Goal: Transaction & Acquisition: Subscribe to service/newsletter

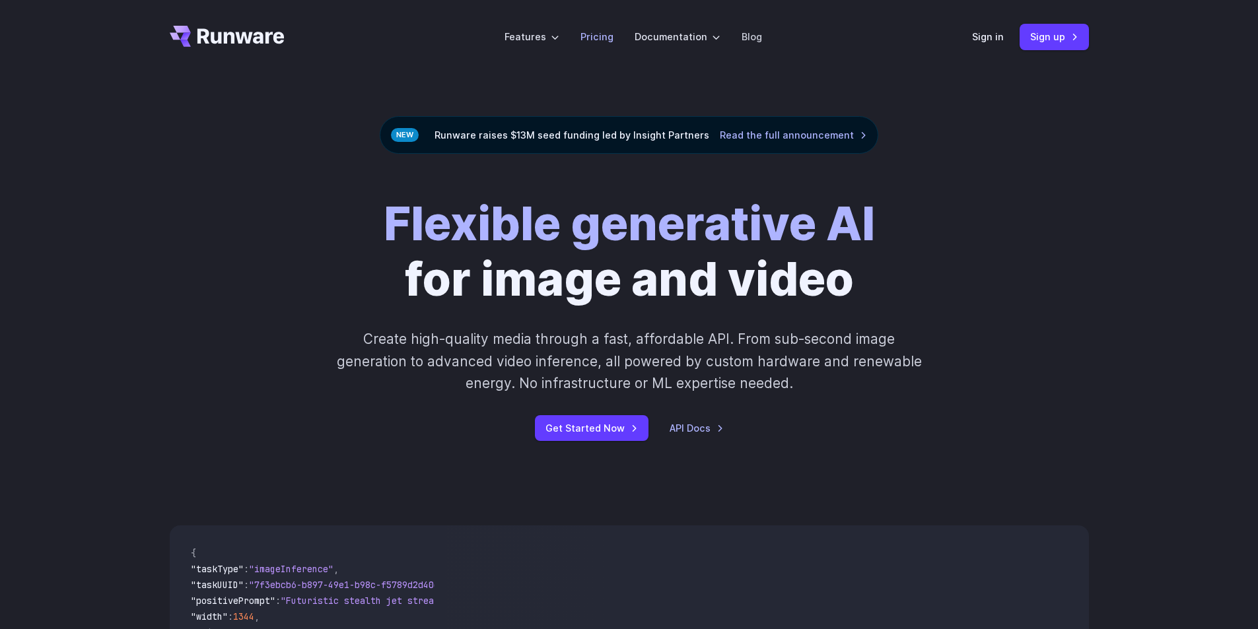
click at [602, 35] on link "Pricing" at bounding box center [597, 36] width 33 height 15
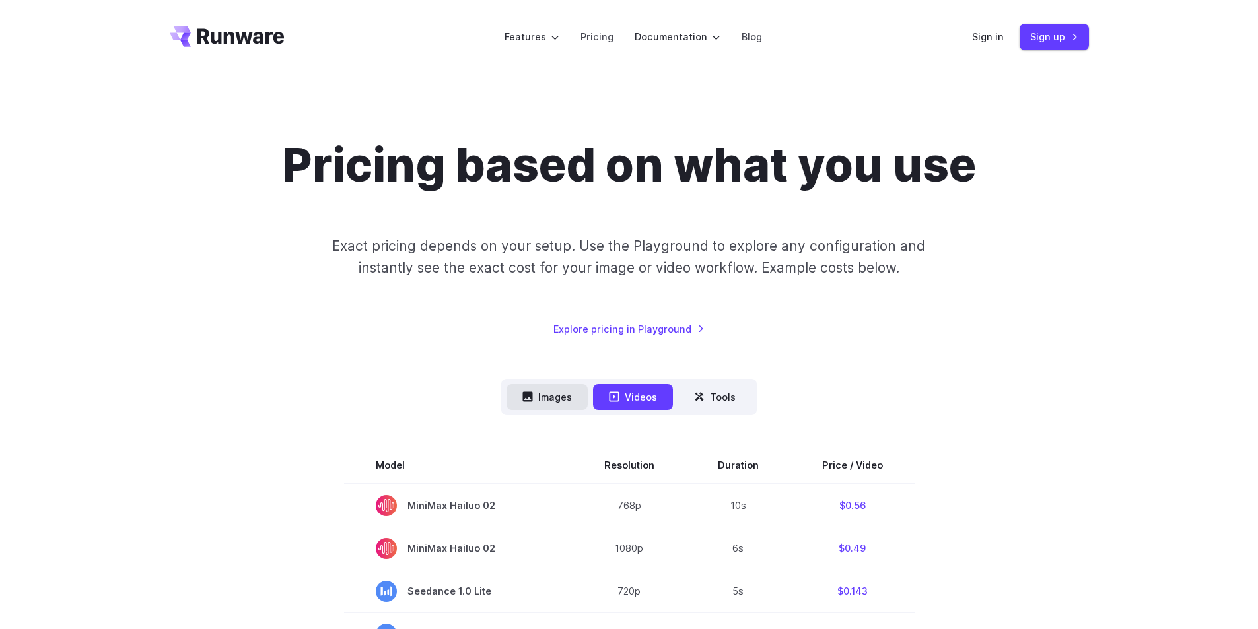
click at [561, 398] on button "Images" at bounding box center [547, 397] width 81 height 26
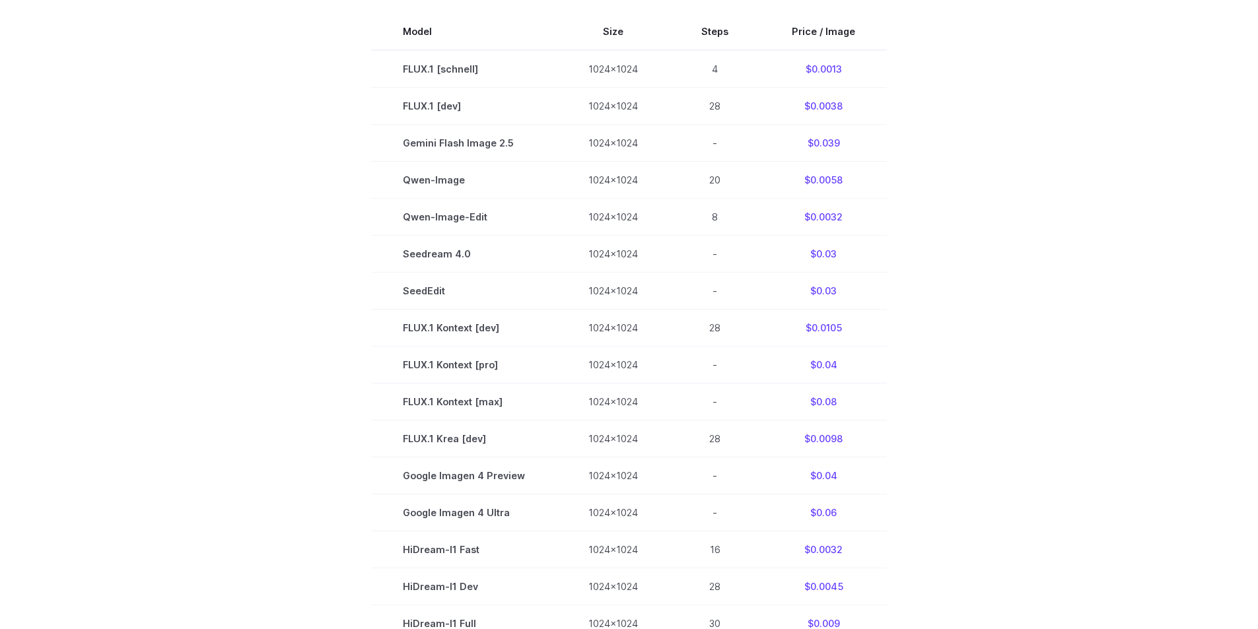
scroll to position [264, 0]
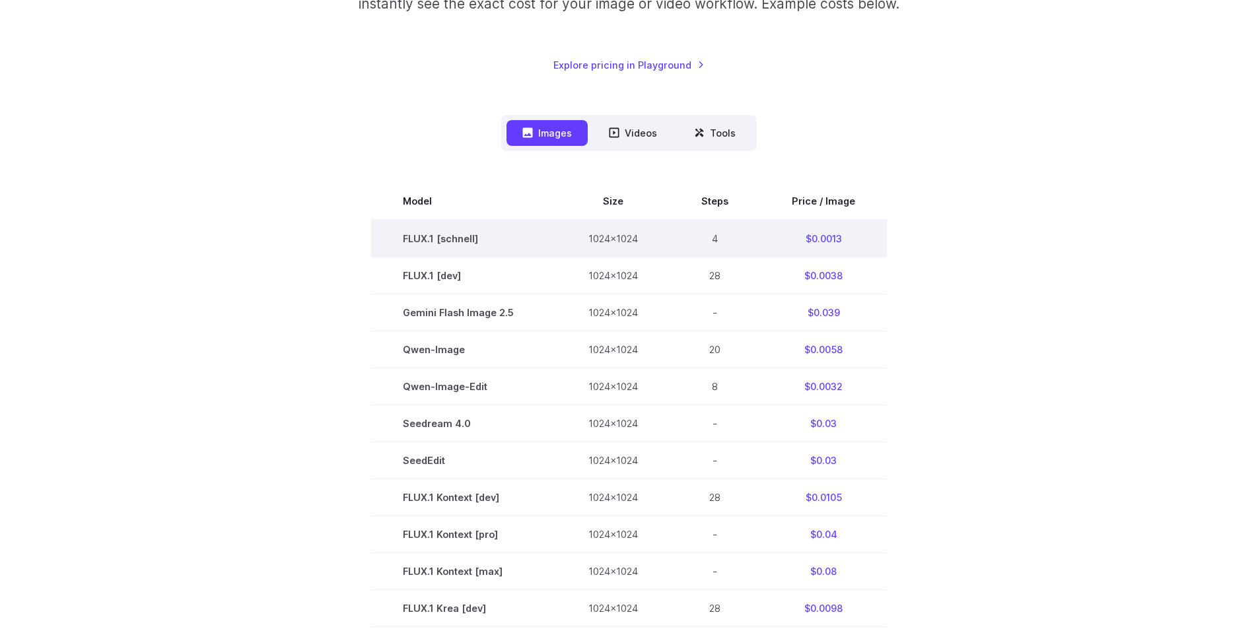
click at [715, 235] on td "4" at bounding box center [715, 239] width 90 height 38
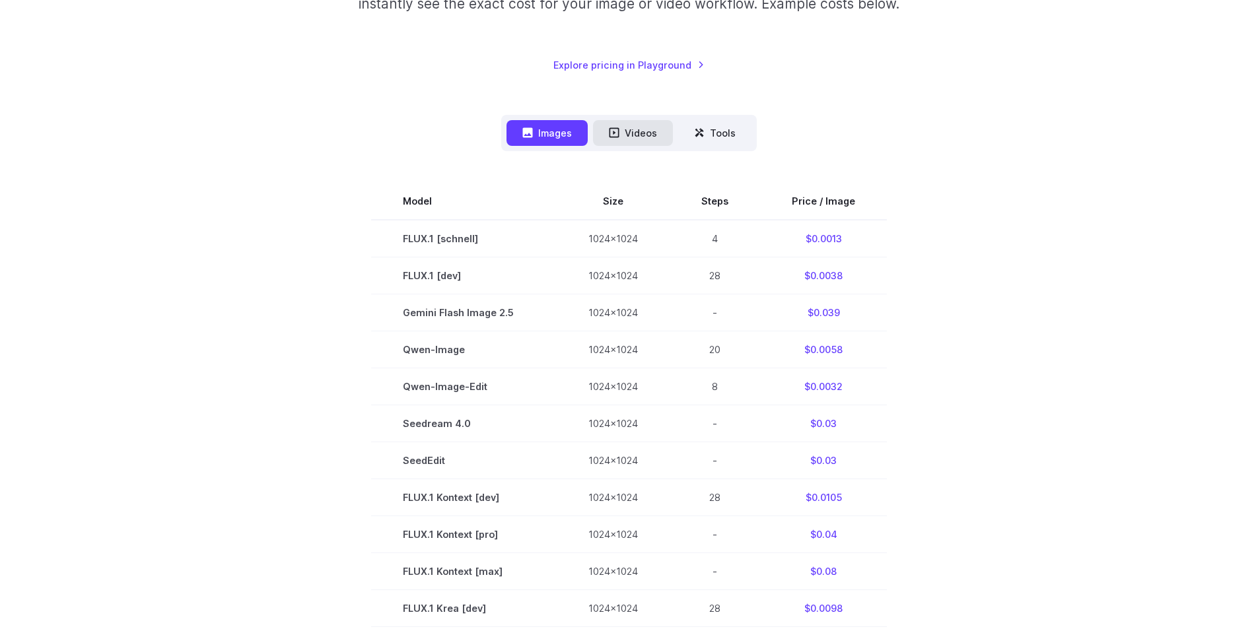
click at [646, 128] on button "Videos" at bounding box center [633, 133] width 80 height 26
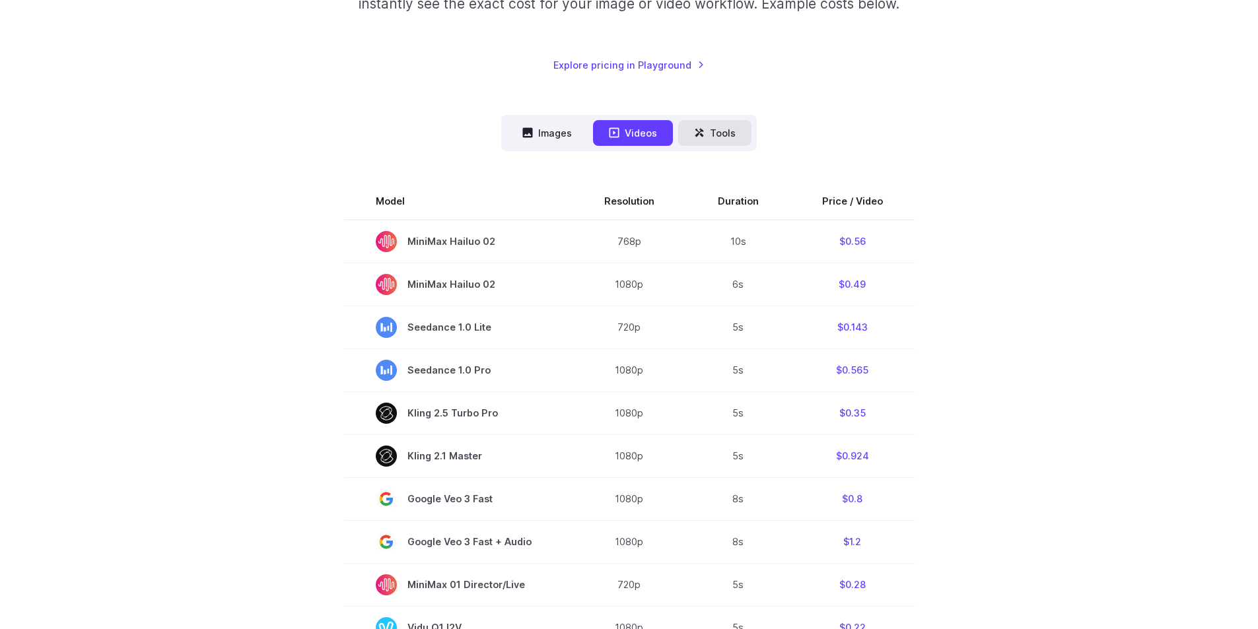
click at [724, 131] on button "Tools" at bounding box center [714, 133] width 73 height 26
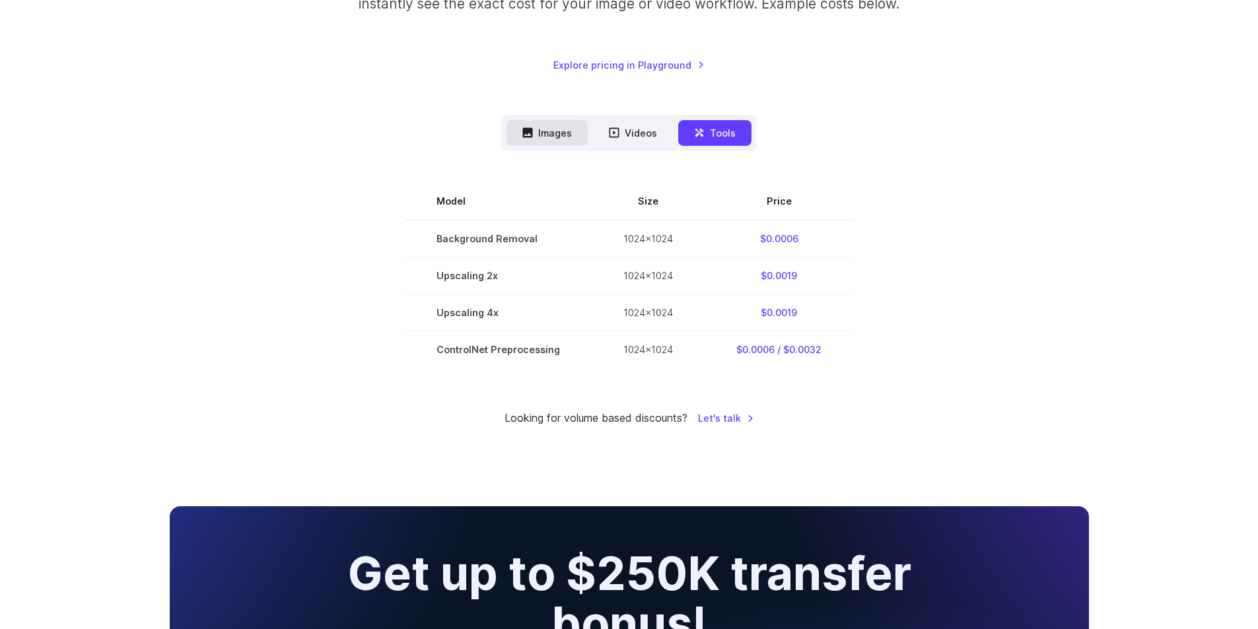
click at [556, 125] on button "Images" at bounding box center [547, 133] width 81 height 26
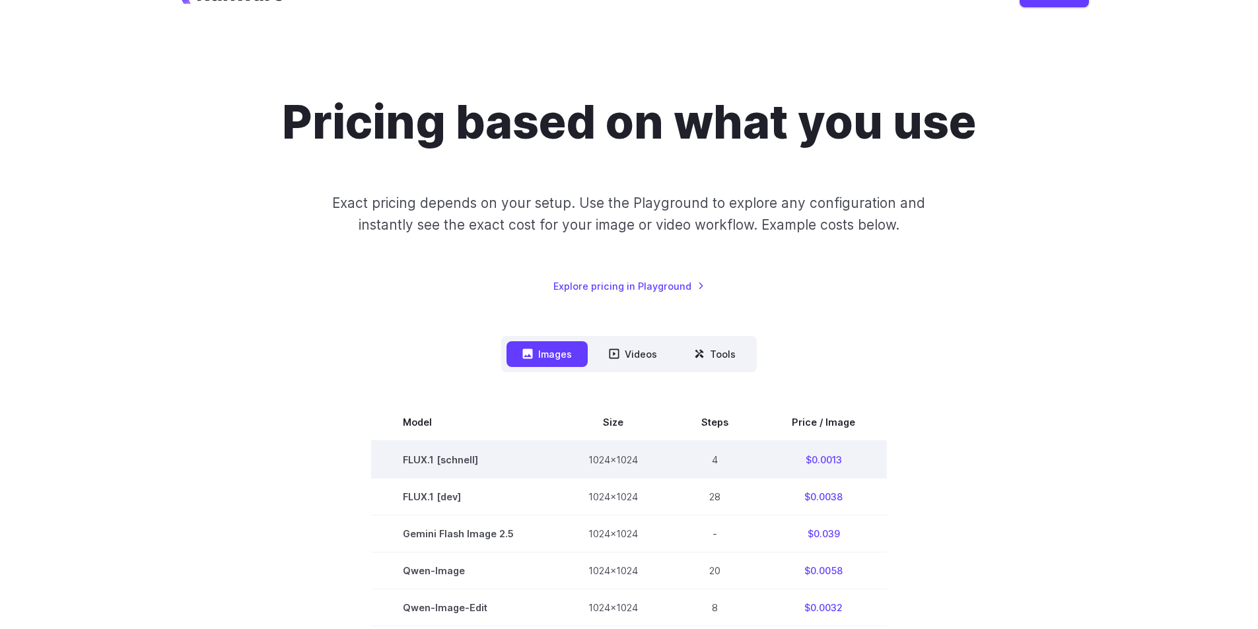
scroll to position [0, 0]
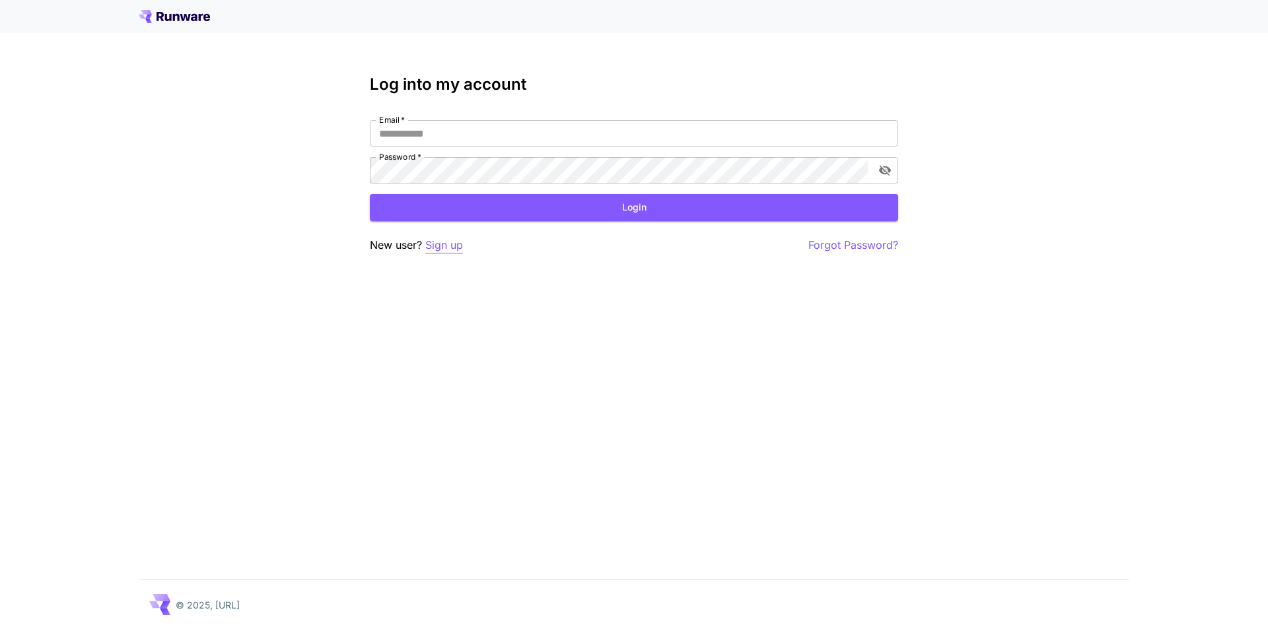
click at [454, 247] on p "Sign up" at bounding box center [444, 245] width 38 height 17
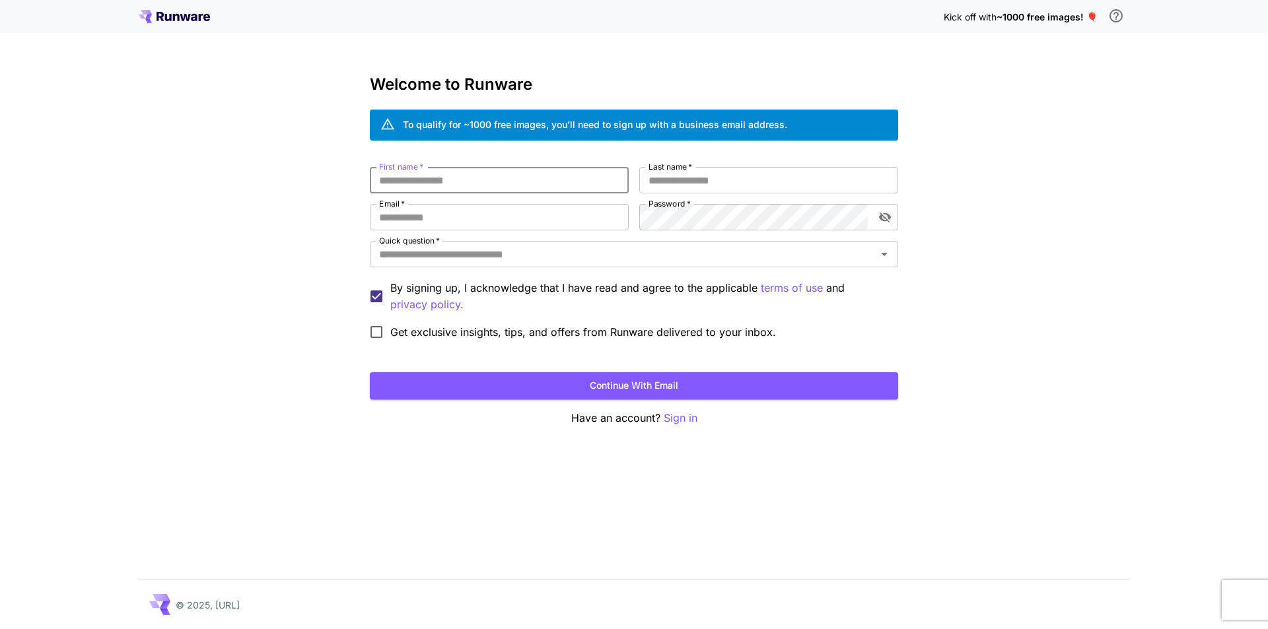
click at [491, 187] on input "First name   *" at bounding box center [499, 180] width 259 height 26
type input "******"
click at [717, 178] on input "Last name   *" at bounding box center [768, 180] width 259 height 26
type input "**********"
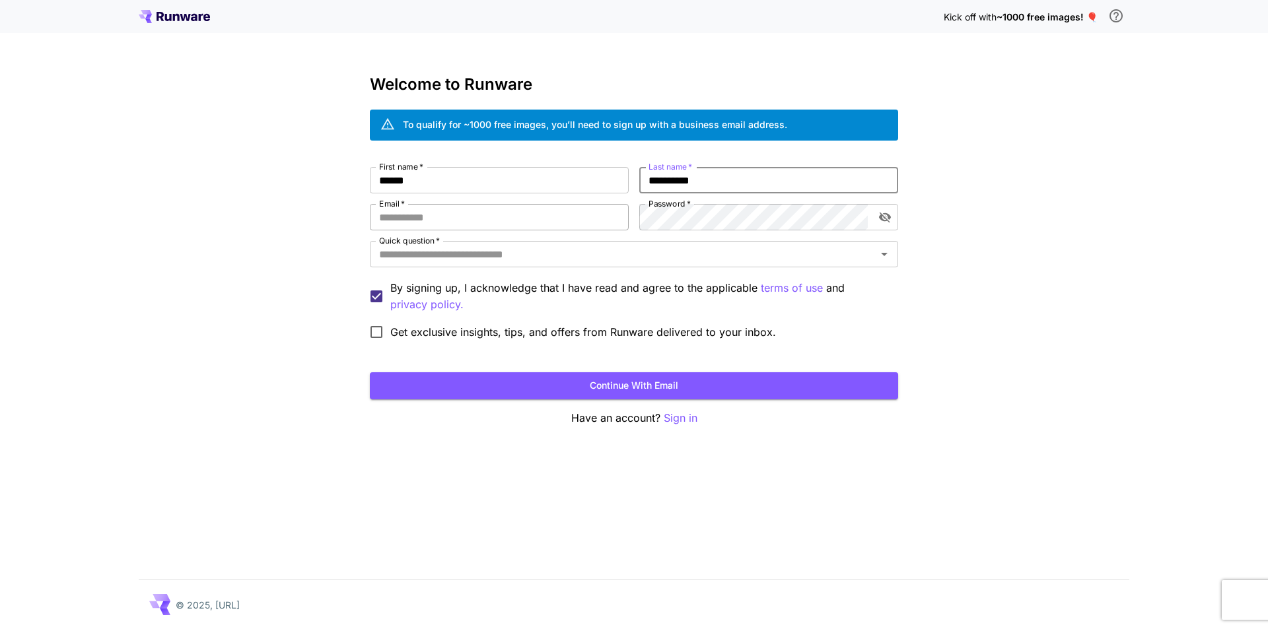
click at [585, 222] on input "Email   *" at bounding box center [499, 217] width 259 height 26
type input "**********"
click at [891, 223] on icon "toggle password visibility" at bounding box center [884, 217] width 13 height 13
click at [873, 269] on div "Quick question   * Quick question   *" at bounding box center [634, 255] width 528 height 28
click at [887, 264] on div "Quick question   *" at bounding box center [634, 254] width 528 height 26
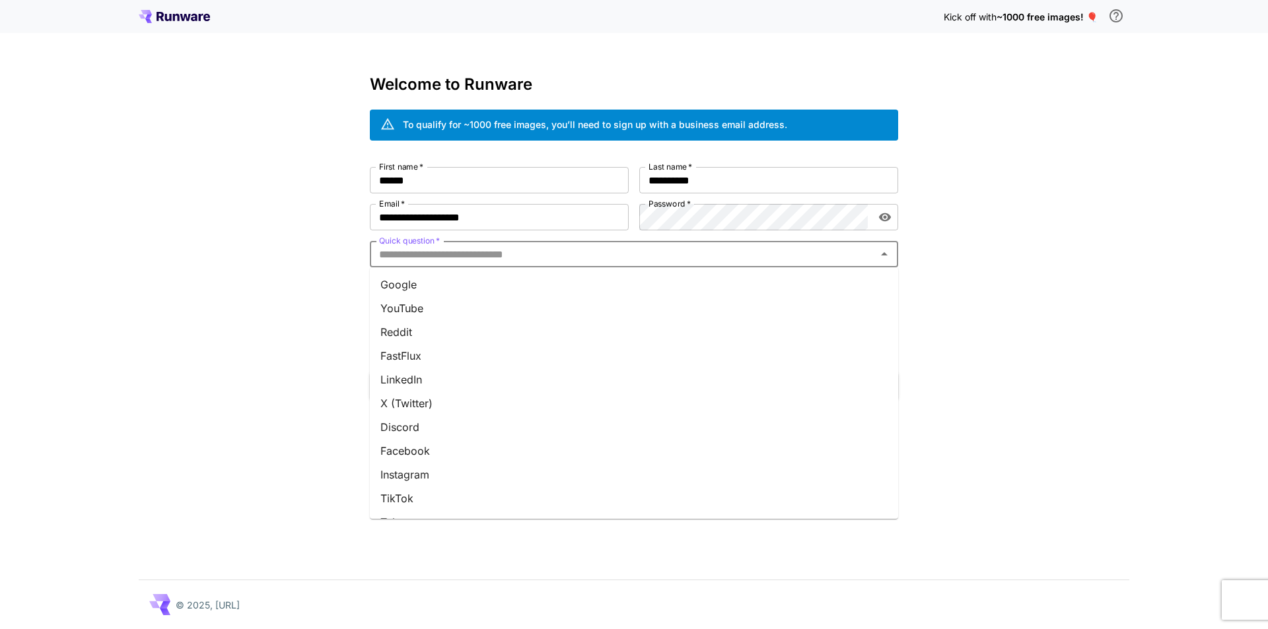
click at [456, 304] on li "YouTube" at bounding box center [634, 309] width 528 height 24
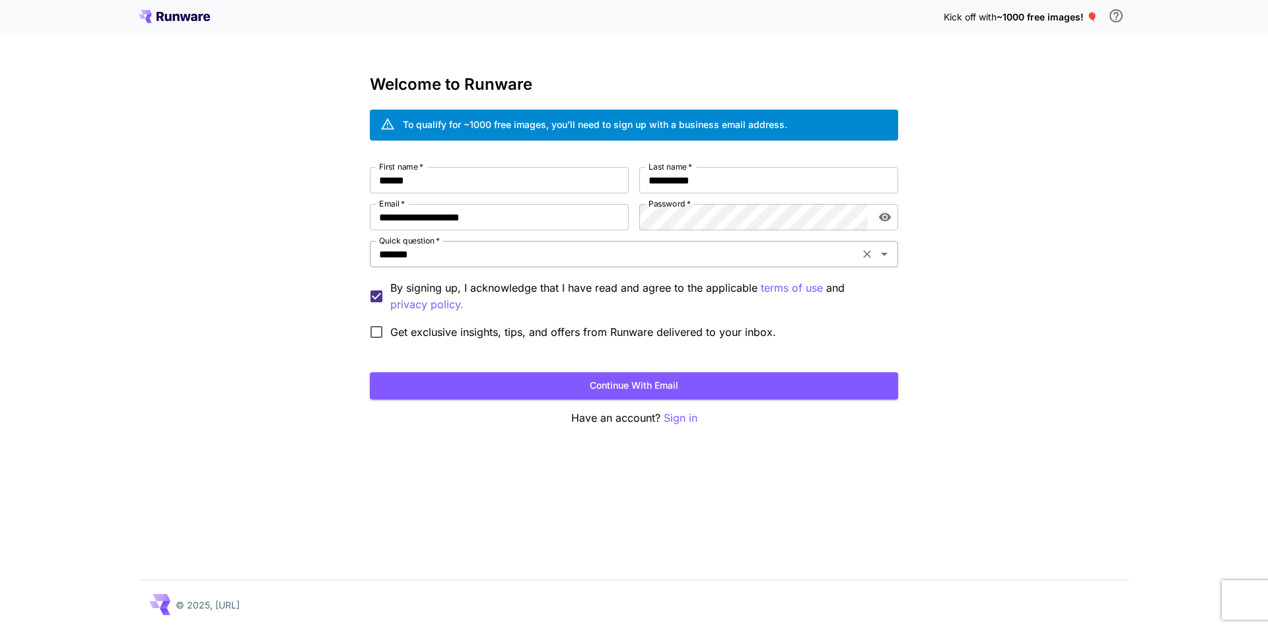
click at [887, 256] on icon "Open" at bounding box center [884, 254] width 16 height 16
click at [244, 306] on div "**********" at bounding box center [634, 314] width 1268 height 629
click at [437, 378] on button "Continue with email" at bounding box center [634, 386] width 528 height 27
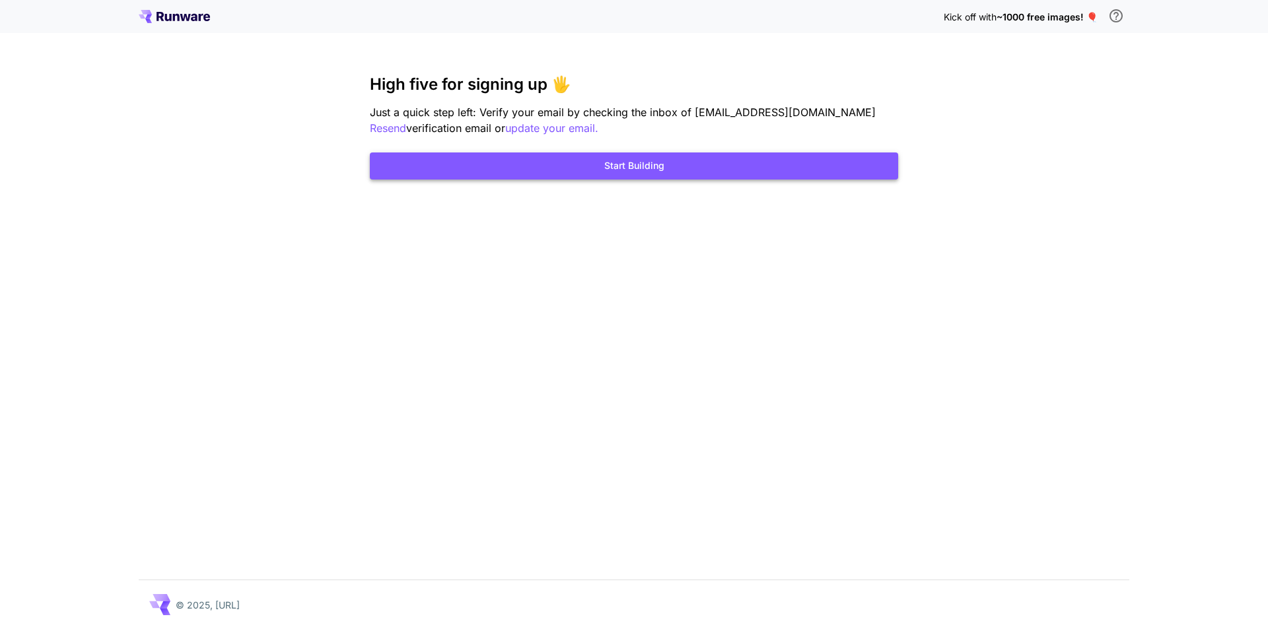
click at [650, 173] on button "Start Building" at bounding box center [634, 166] width 528 height 27
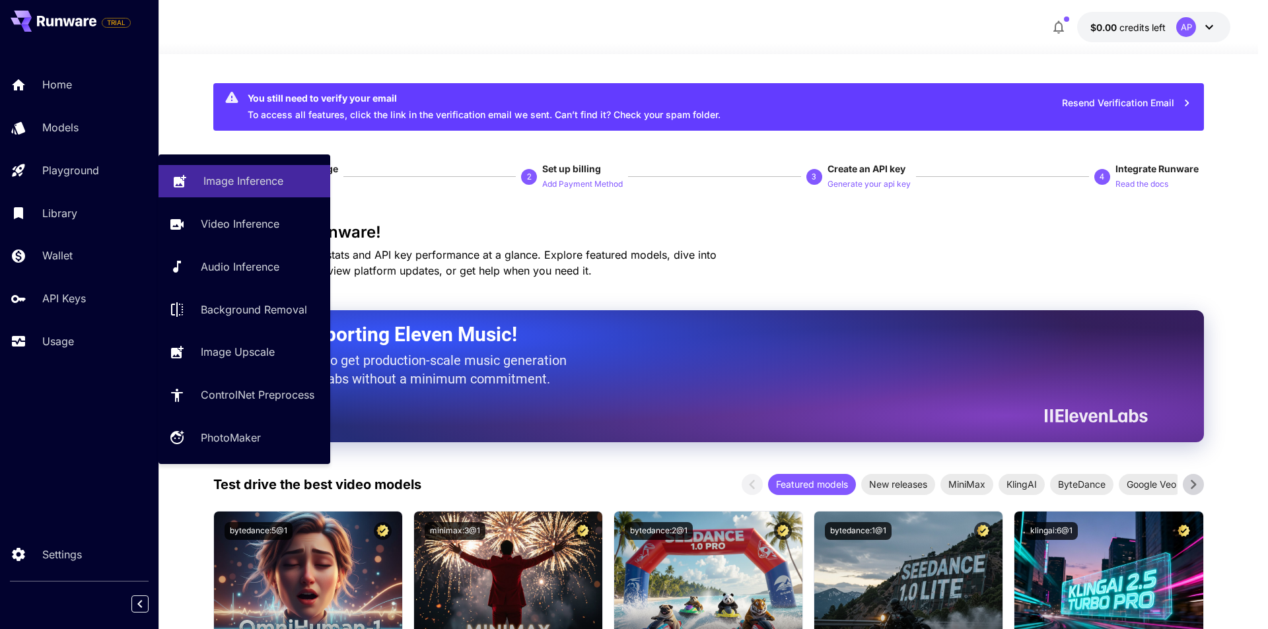
click at [266, 171] on link "Image Inference" at bounding box center [245, 181] width 172 height 32
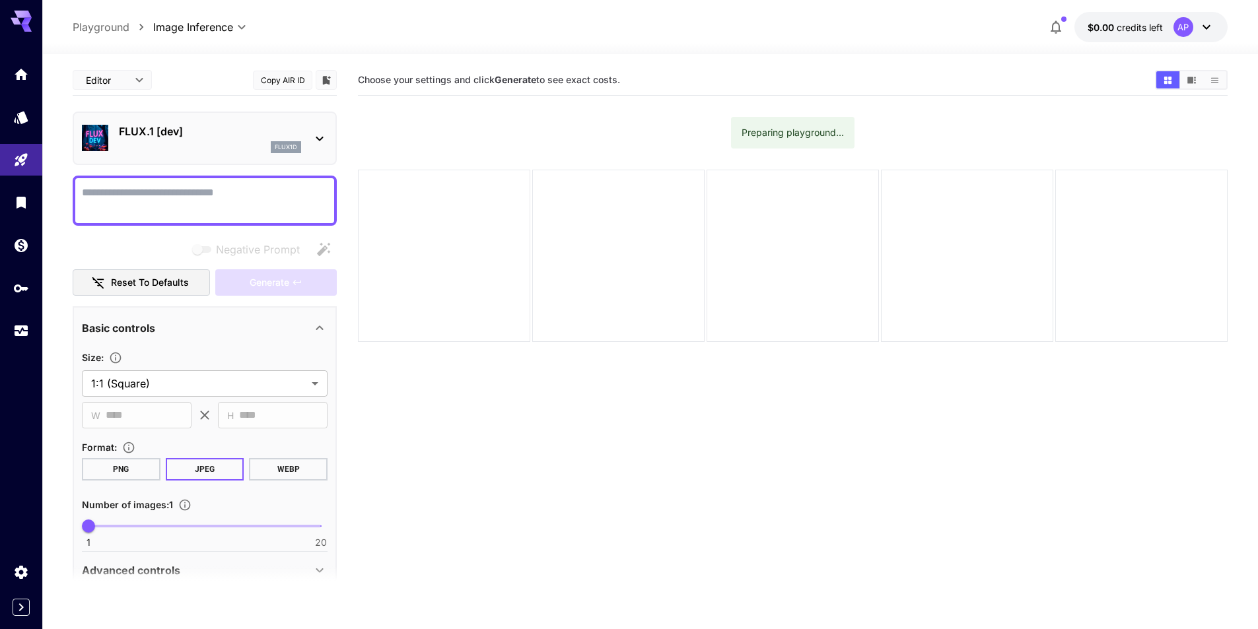
click at [303, 133] on div "FLUX.1 [dev] flux1d" at bounding box center [205, 138] width 246 height 40
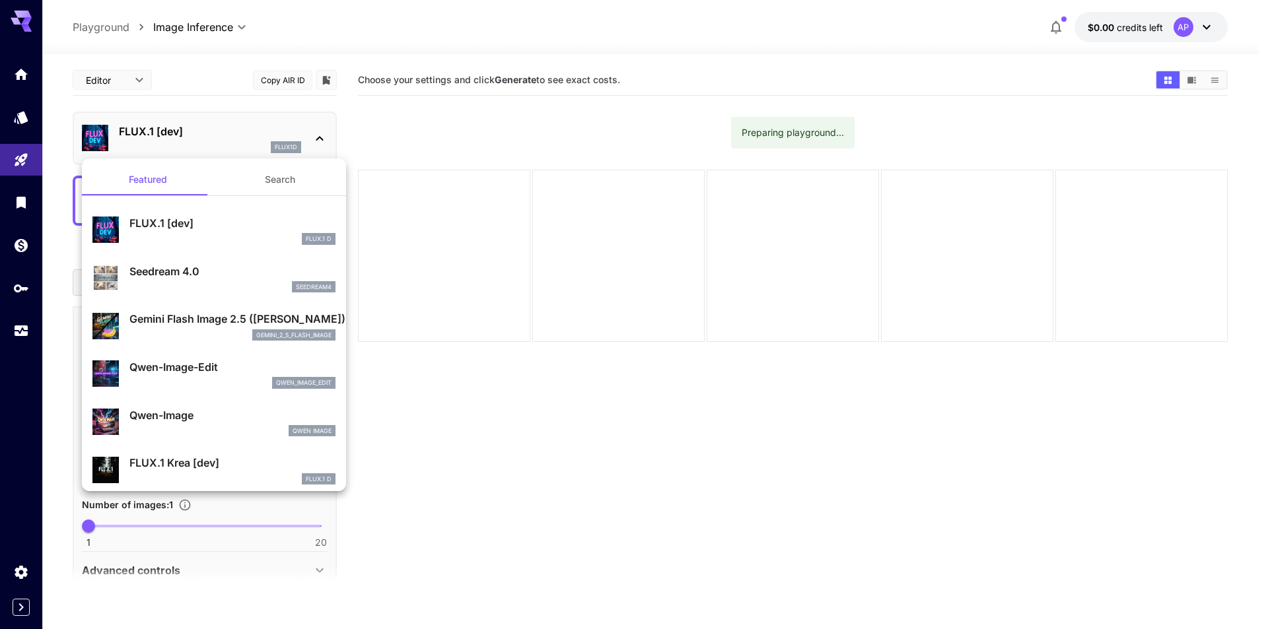
click at [24, 120] on div at bounding box center [634, 314] width 1268 height 629
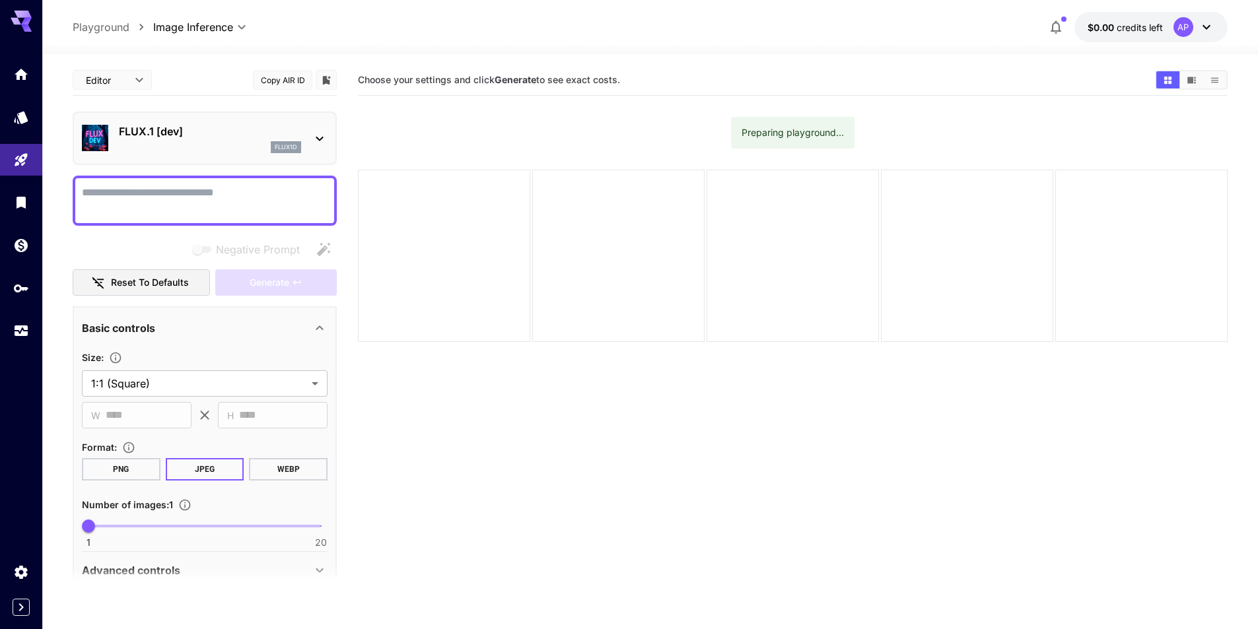
click at [24, 120] on icon "Models" at bounding box center [21, 118] width 16 height 16
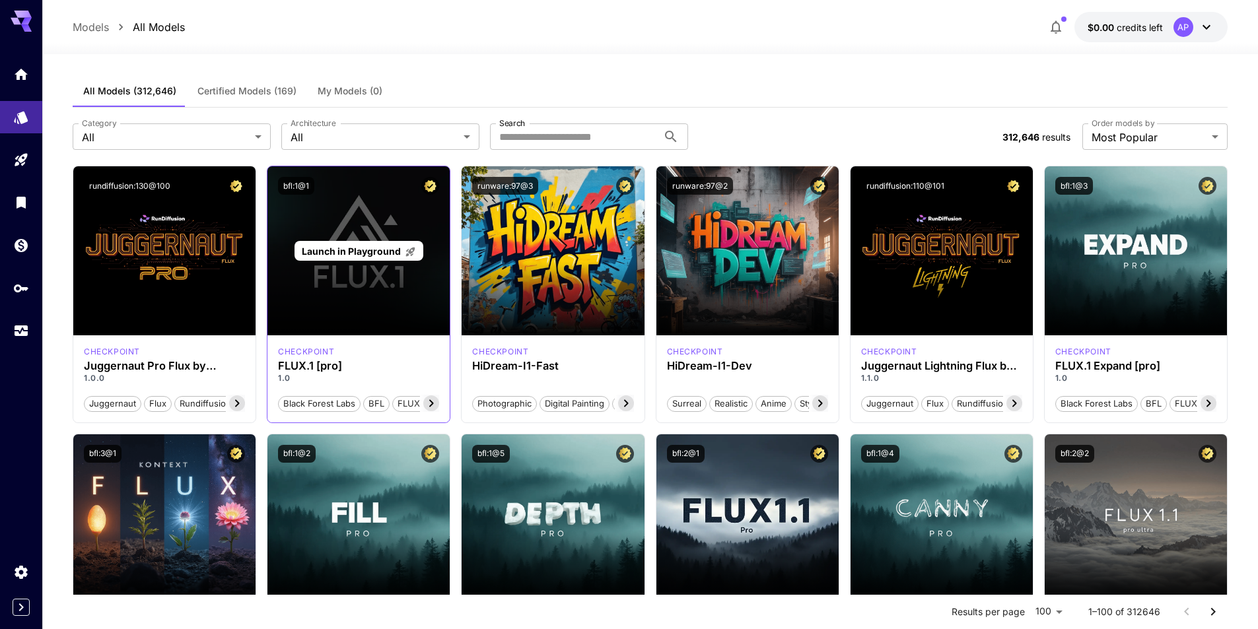
click at [320, 299] on div "Launch in Playground" at bounding box center [358, 250] width 182 height 169
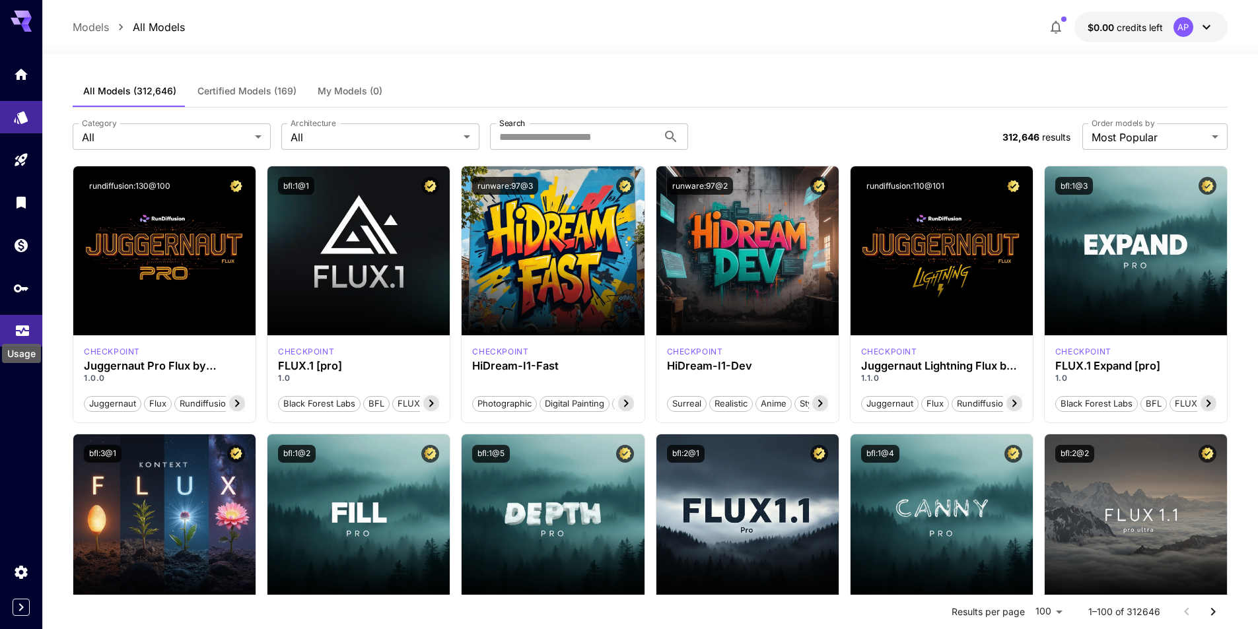
click at [17, 335] on div "Usage" at bounding box center [22, 350] width 42 height 30
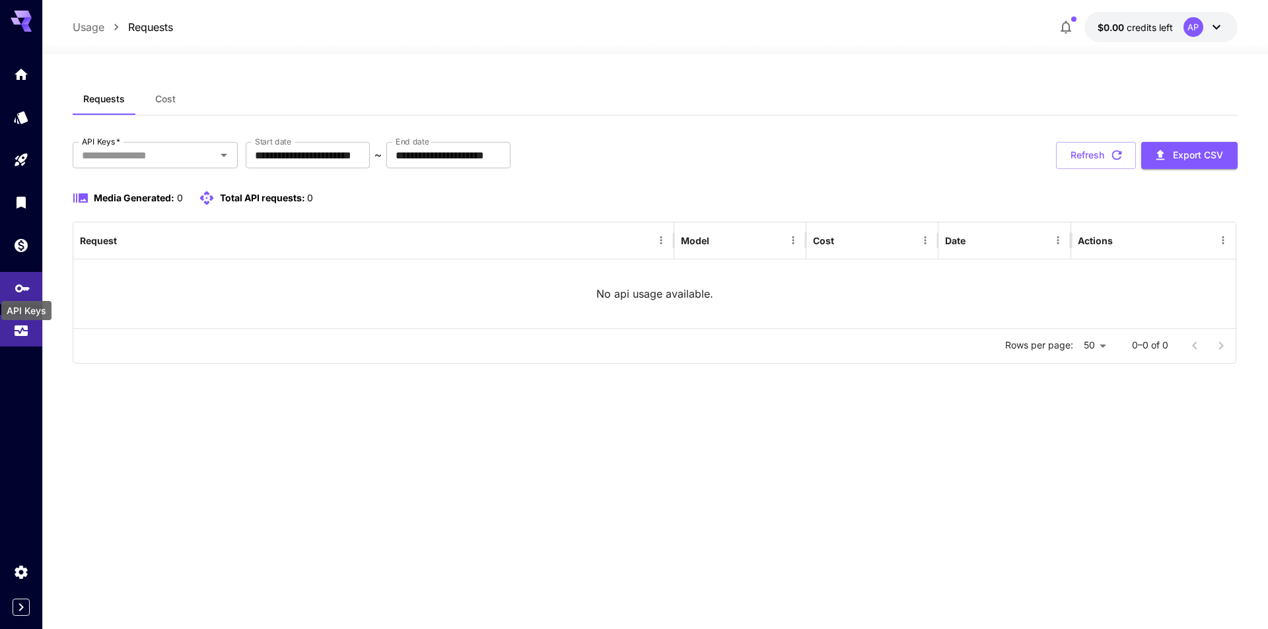
click at [26, 280] on icon "API Keys" at bounding box center [23, 284] width 16 height 16
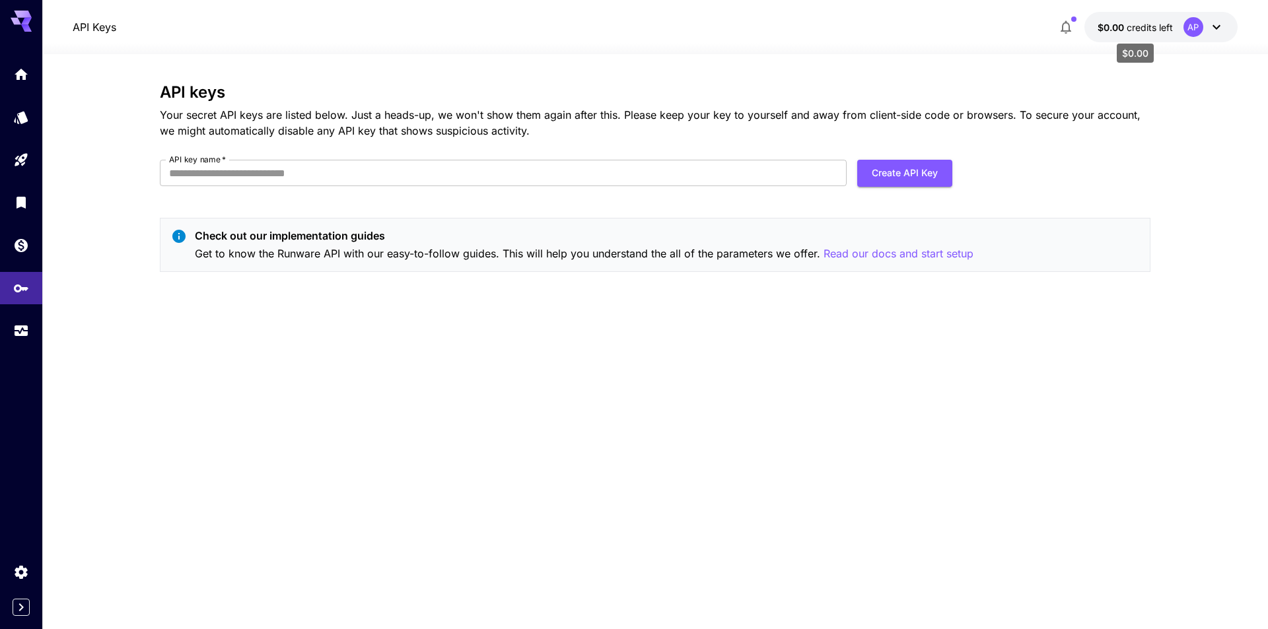
click at [1140, 30] on span "credits left" at bounding box center [1150, 27] width 46 height 11
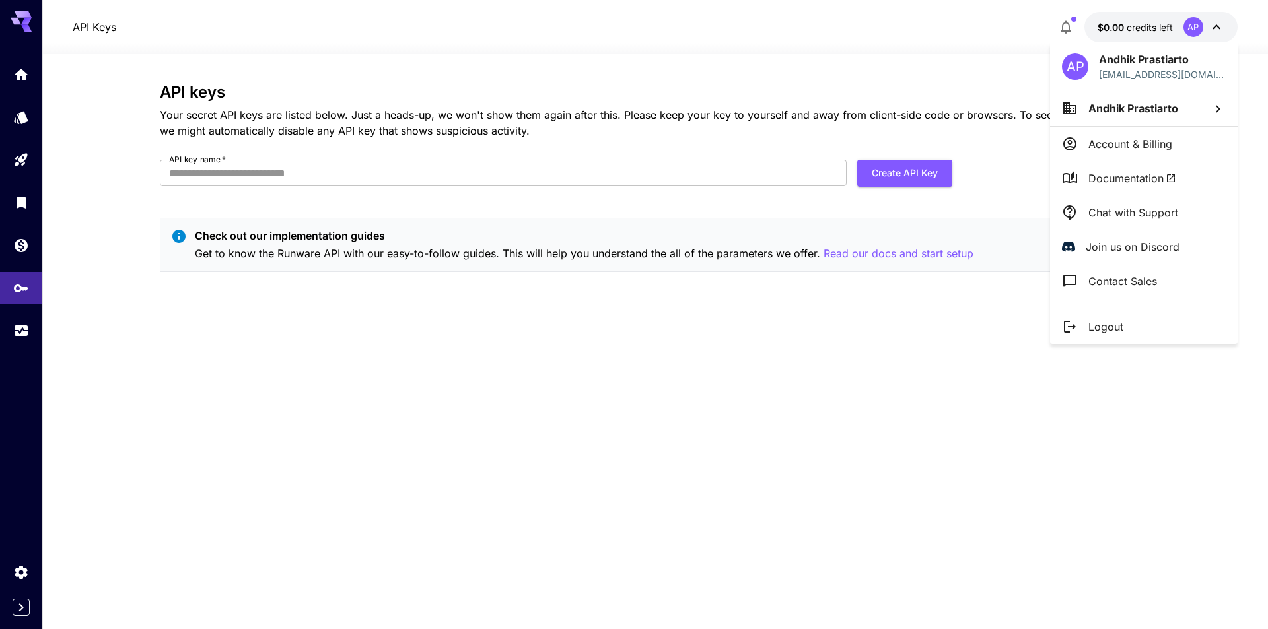
click at [1145, 182] on span "Documentation" at bounding box center [1132, 178] width 88 height 16
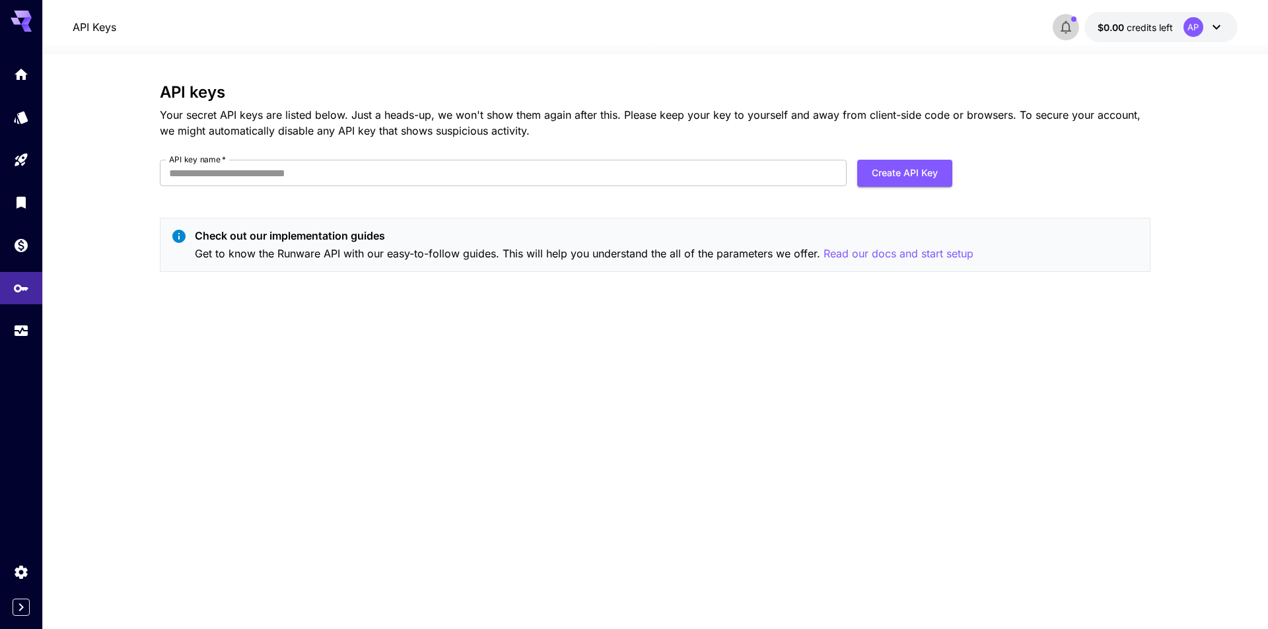
click at [1063, 30] on icon "button" at bounding box center [1066, 27] width 11 height 13
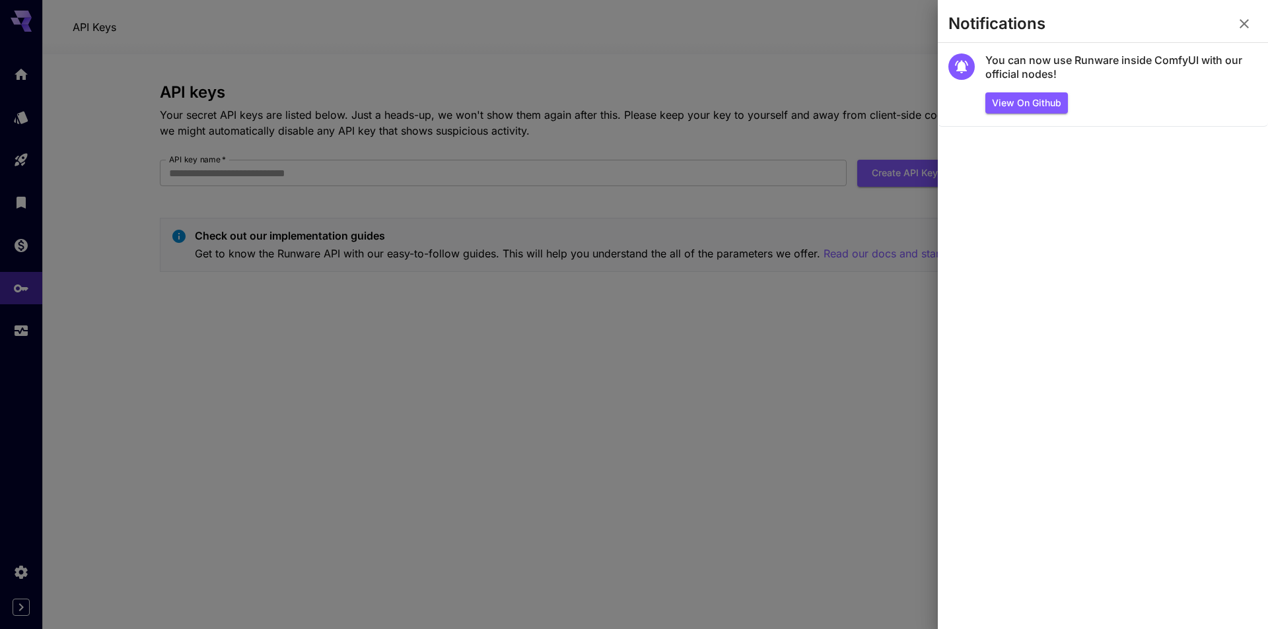
click at [1242, 30] on icon "button" at bounding box center [1244, 24] width 16 height 16
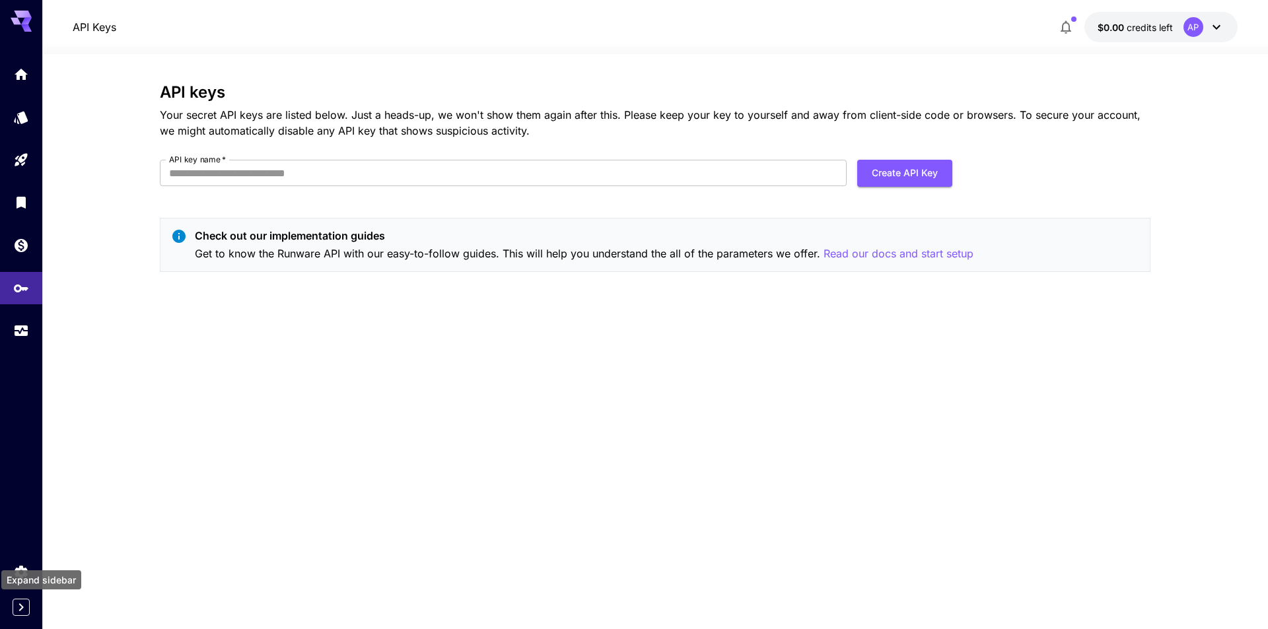
click at [22, 610] on icon "Expand sidebar" at bounding box center [21, 608] width 5 height 8
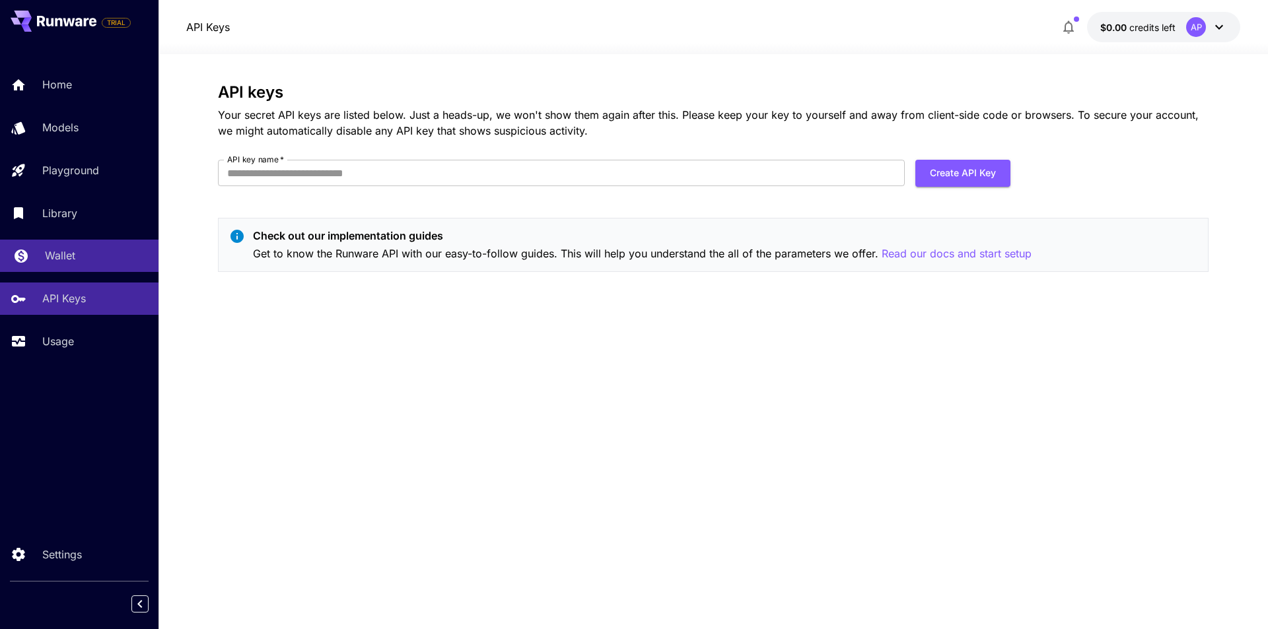
click at [112, 252] on div "Wallet" at bounding box center [96, 256] width 103 height 16
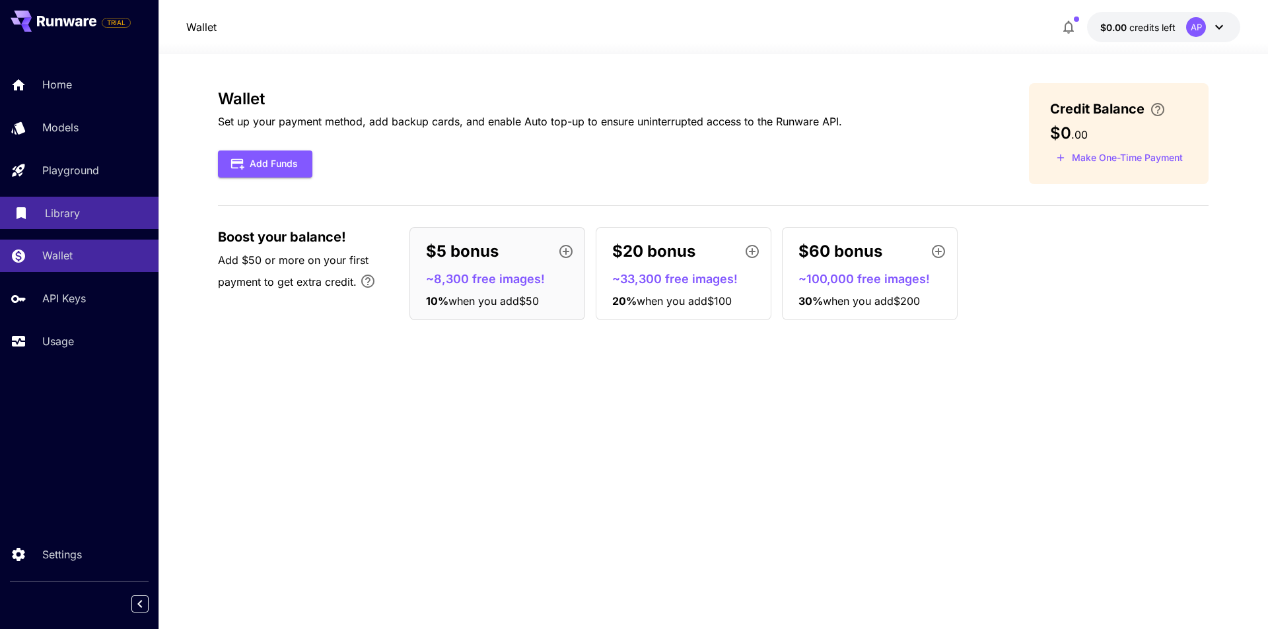
click at [73, 206] on p "Library" at bounding box center [62, 213] width 35 height 16
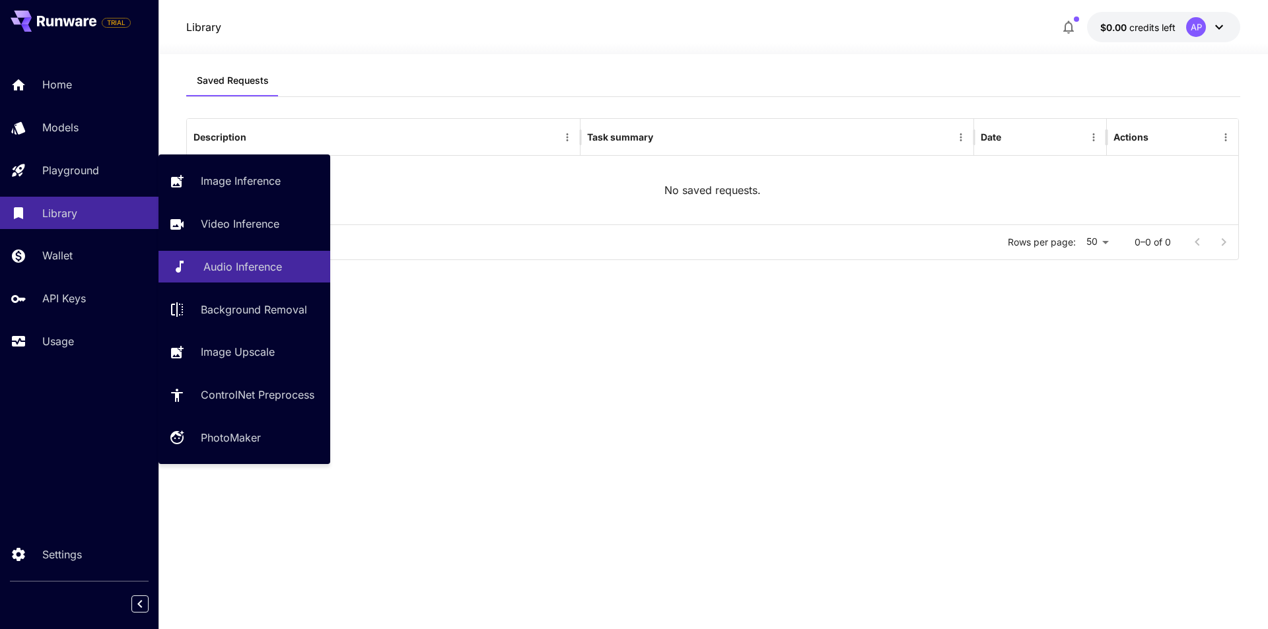
click at [277, 275] on link "Audio Inference" at bounding box center [245, 267] width 172 height 32
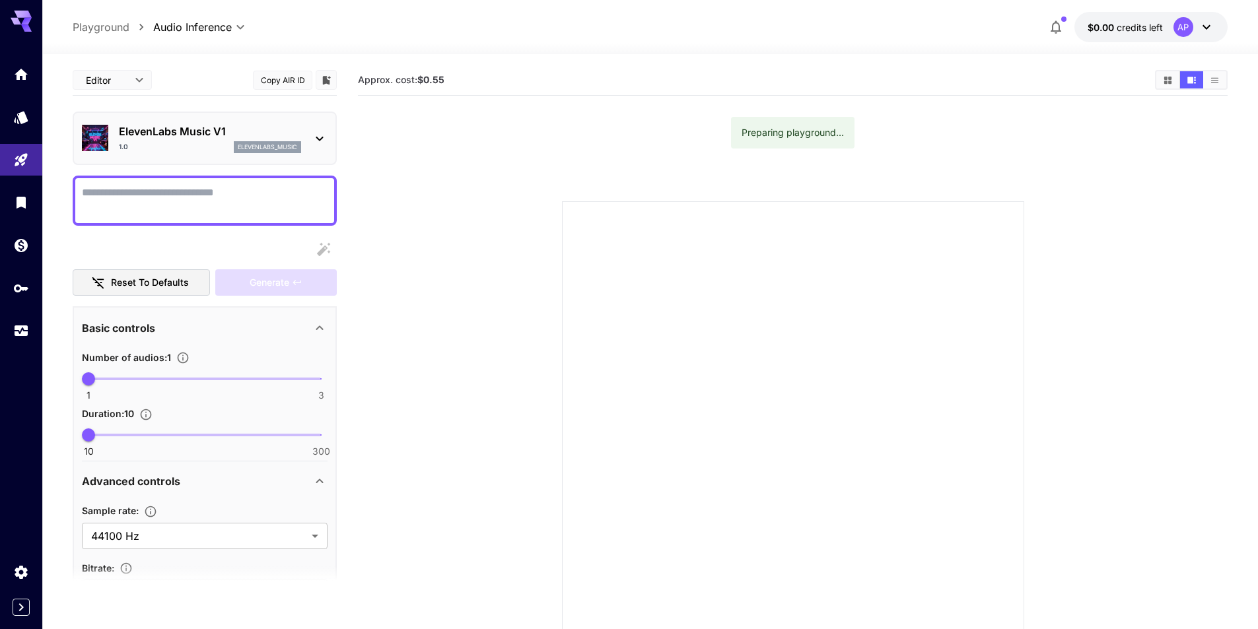
click at [318, 142] on icon at bounding box center [320, 139] width 16 height 16
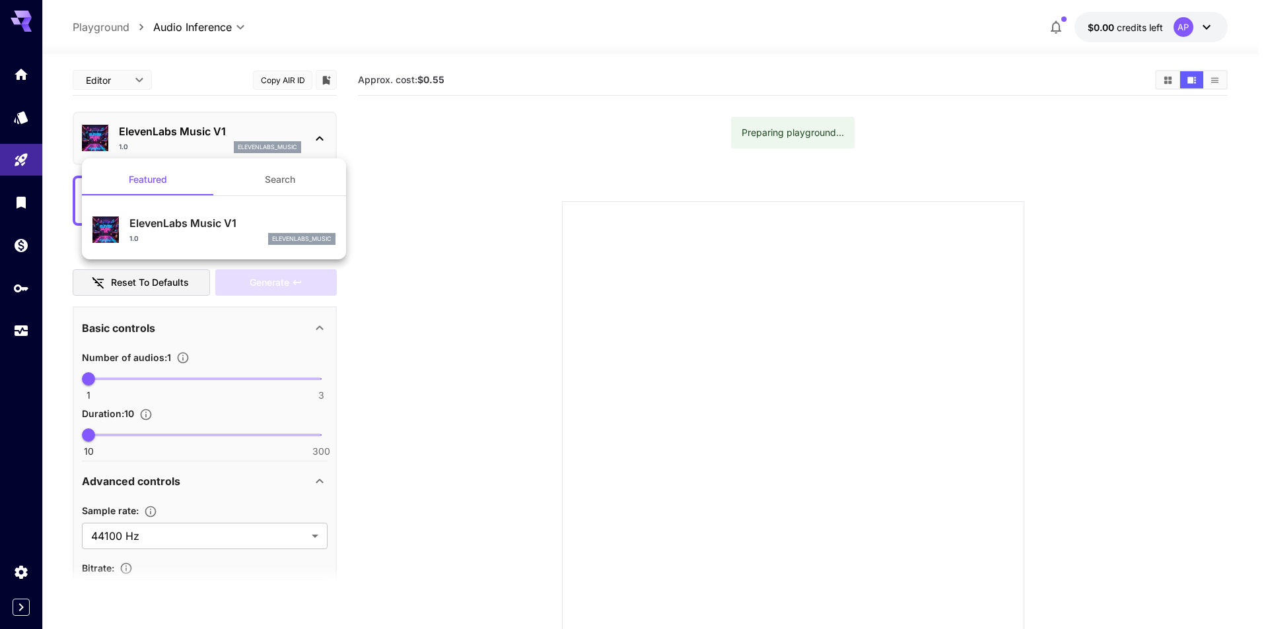
click at [513, 183] on div at bounding box center [634, 314] width 1268 height 629
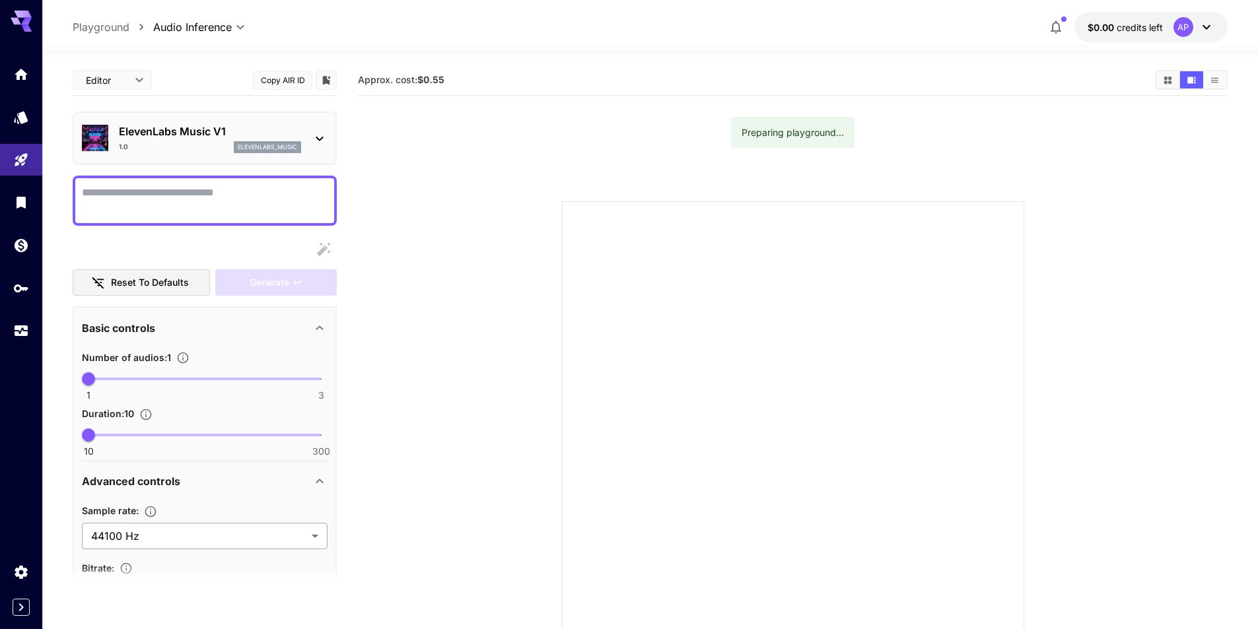
click at [308, 540] on body "**********" at bounding box center [629, 367] width 1258 height 734
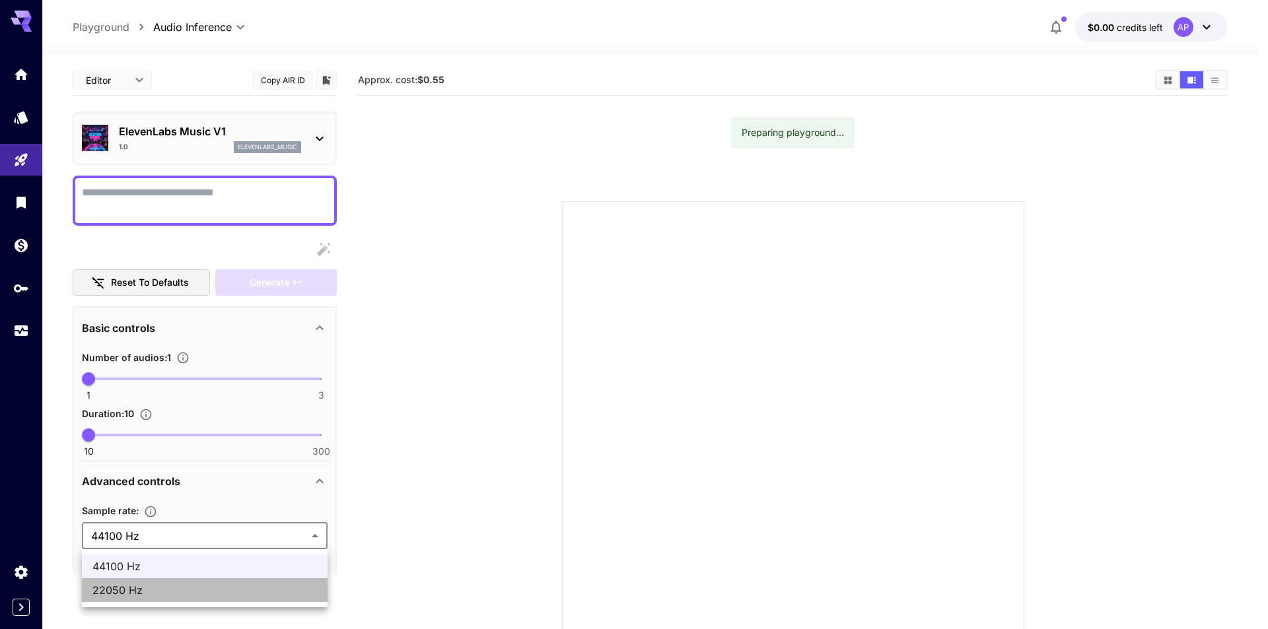
click at [248, 596] on span "22050 Hz" at bounding box center [204, 591] width 225 height 16
type input "*****"
type input "**"
click at [295, 542] on body "**********" at bounding box center [634, 367] width 1268 height 734
click at [267, 565] on span "44100 Hz" at bounding box center [204, 567] width 225 height 16
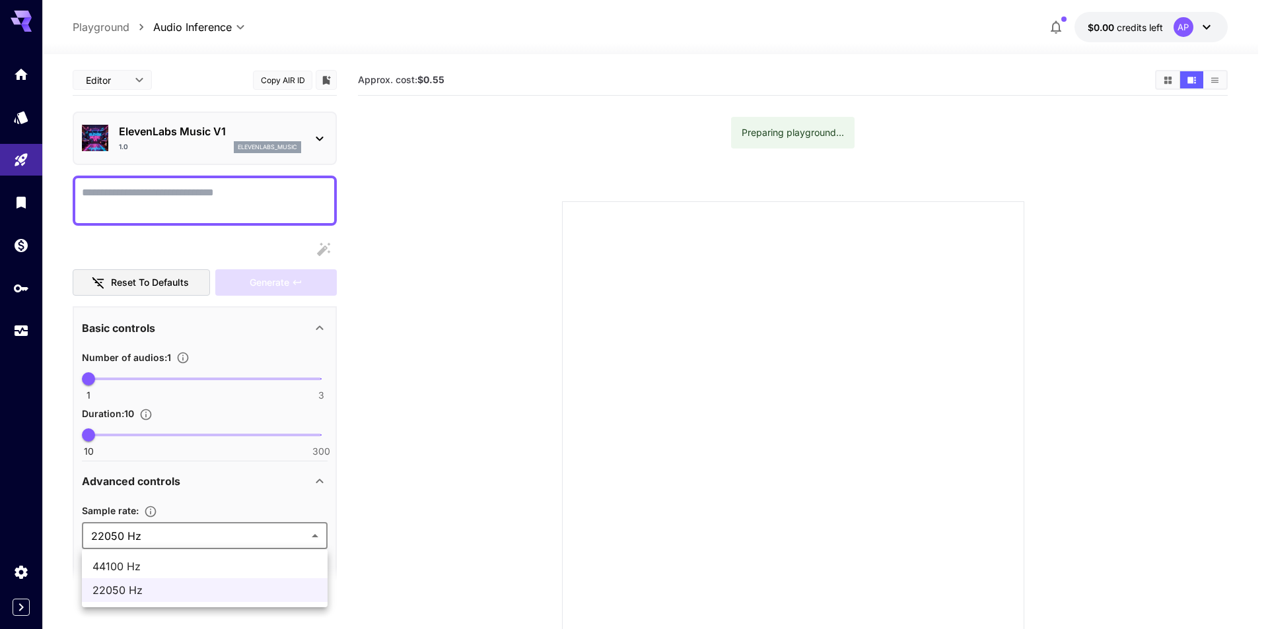
type input "*****"
type input "***"
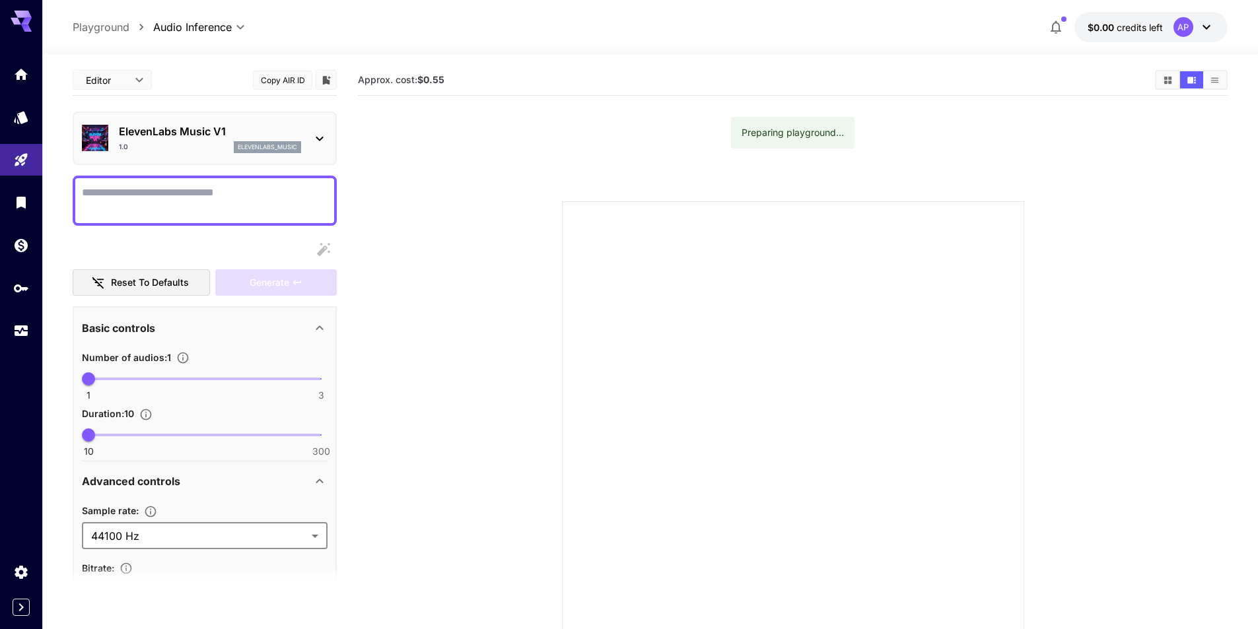
click at [427, 400] on section at bounding box center [792, 417] width 755 height 494
click at [109, 23] on p "Playground" at bounding box center [101, 27] width 57 height 16
type input "**********"
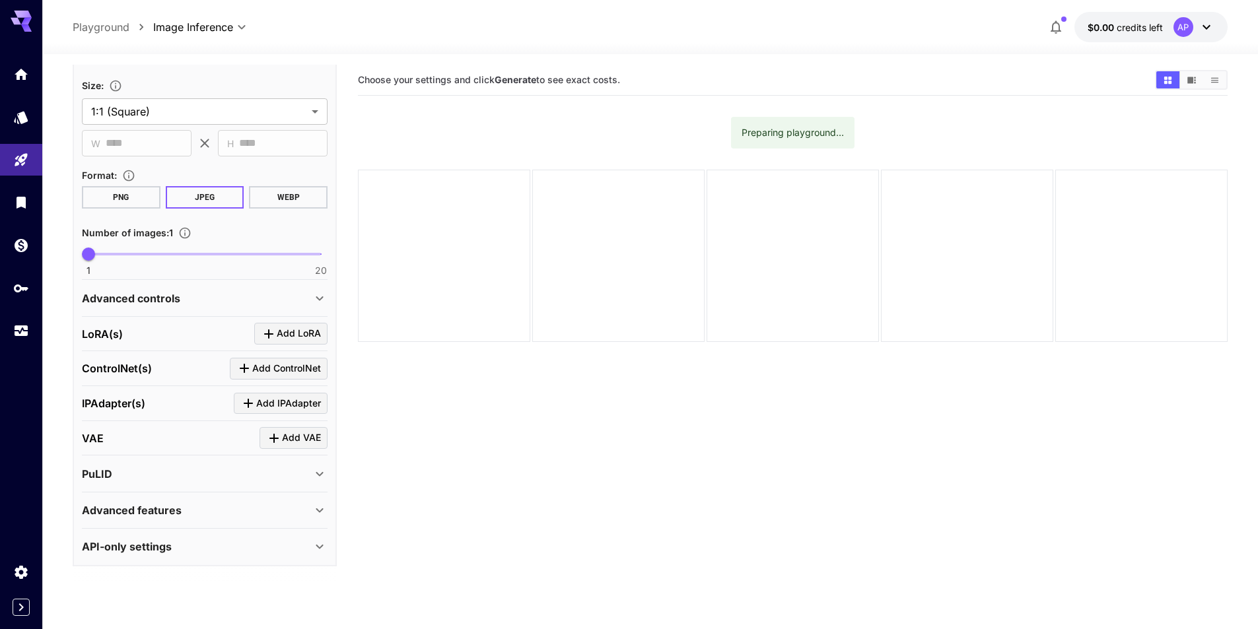
scroll to position [104, 0]
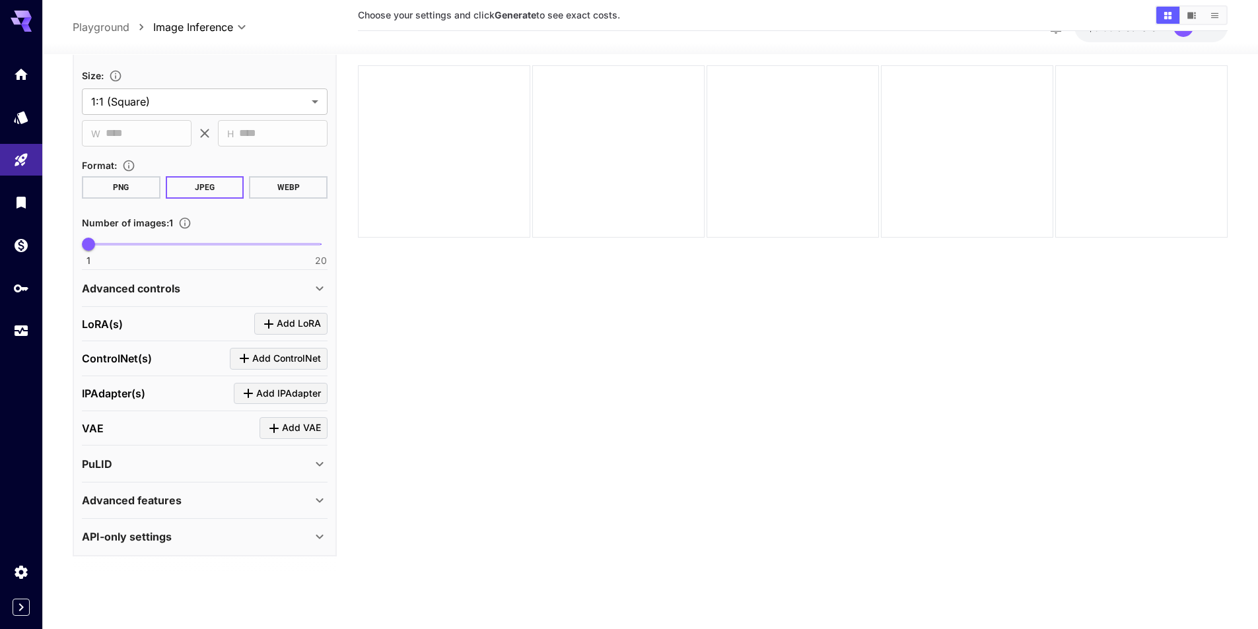
click at [312, 540] on icon at bounding box center [320, 537] width 16 height 16
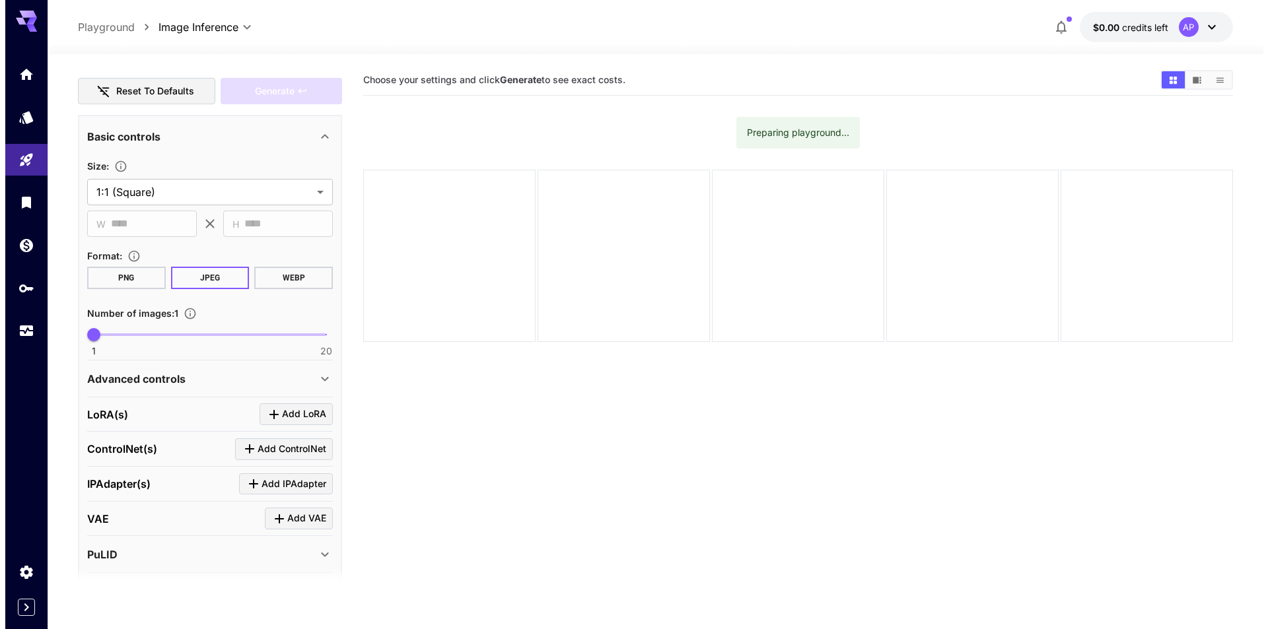
scroll to position [29, 0]
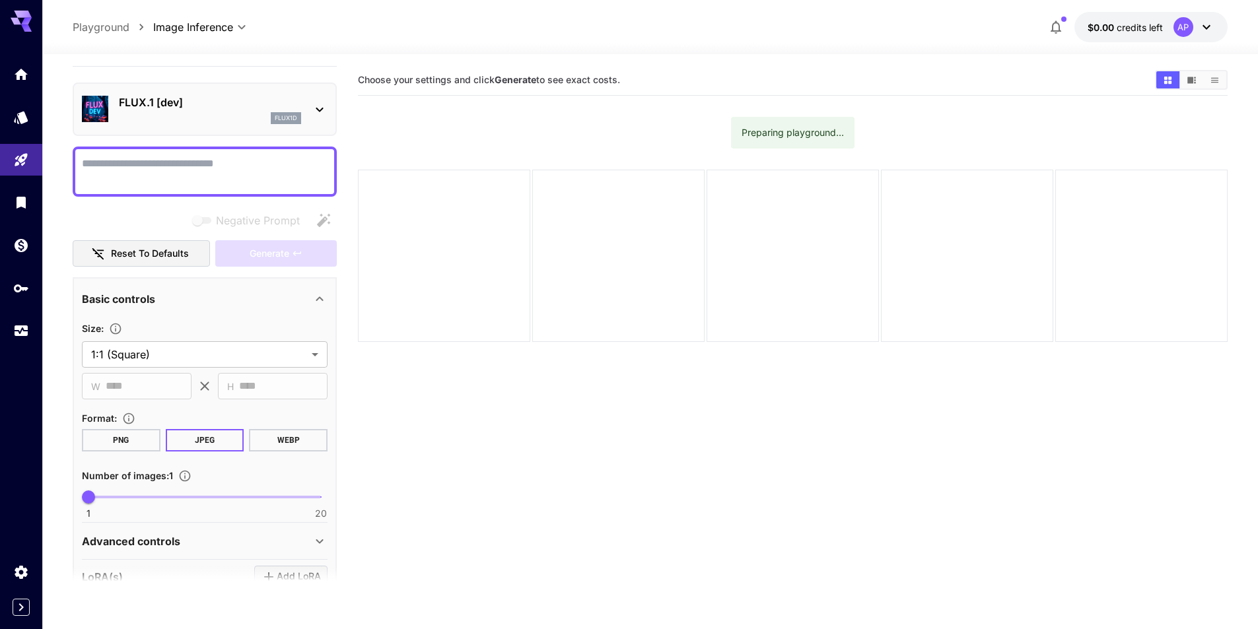
click at [248, 169] on textarea "Negative Prompt" at bounding box center [205, 172] width 246 height 32
click at [319, 218] on div "Negative Prompt" at bounding box center [205, 220] width 264 height 26
click at [322, 219] on div "Negative Prompt" at bounding box center [205, 220] width 264 height 26
click at [239, 168] on textarea "Negative Prompt" at bounding box center [205, 172] width 246 height 32
type textarea "*"
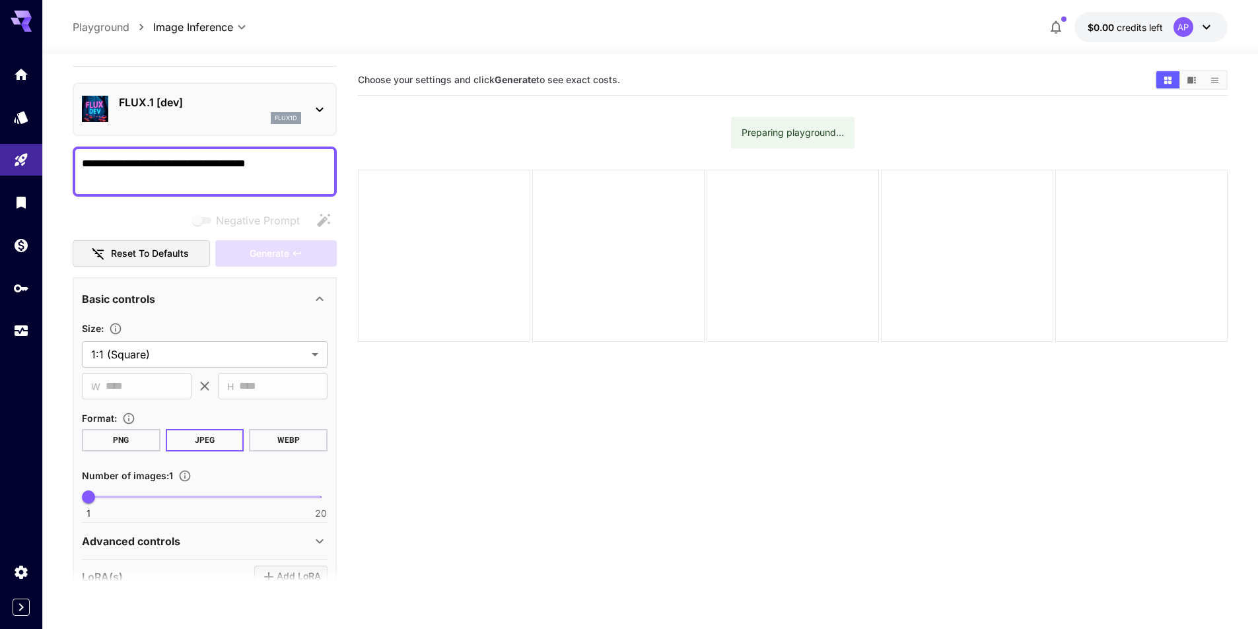
type textarea "**********"
click at [153, 221] on div "Negative Prompt" at bounding box center [205, 220] width 264 height 26
click at [129, 495] on span "1 20 1" at bounding box center [205, 497] width 232 height 20
type input "*"
drag, startPoint x: 129, startPoint y: 495, endPoint x: 26, endPoint y: 507, distance: 104.5
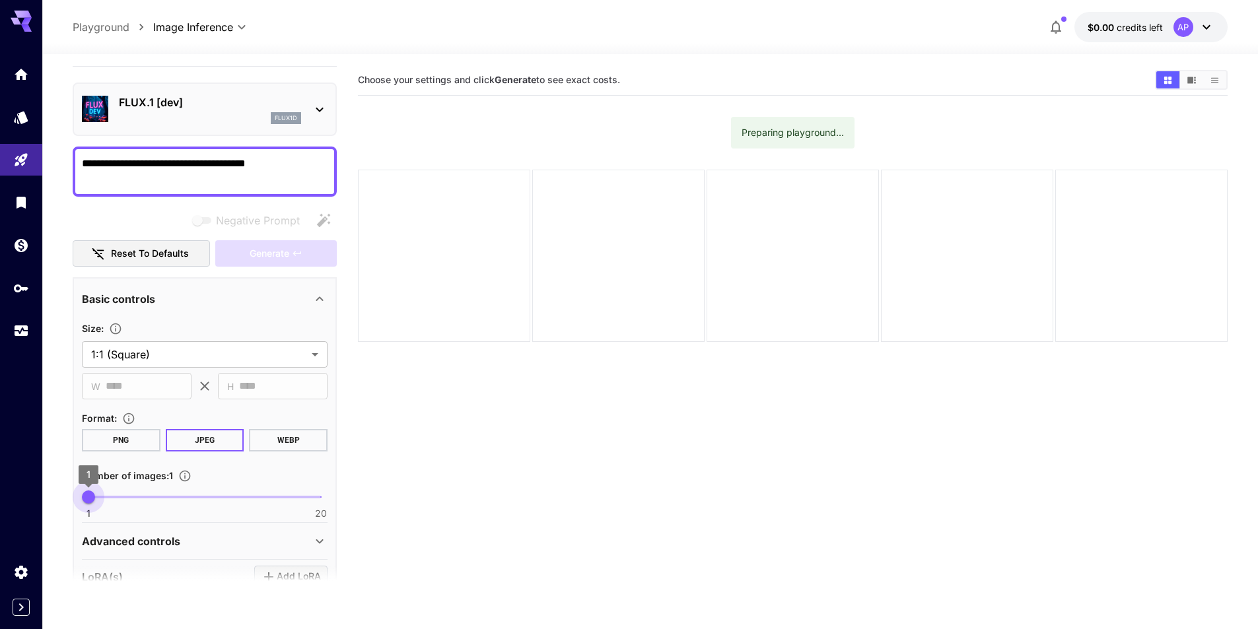
click at [26, 507] on div "**********" at bounding box center [629, 367] width 1258 height 734
click at [525, 77] on b "Generate" at bounding box center [516, 79] width 42 height 11
click at [15, 567] on icon "Settings" at bounding box center [23, 569] width 16 height 16
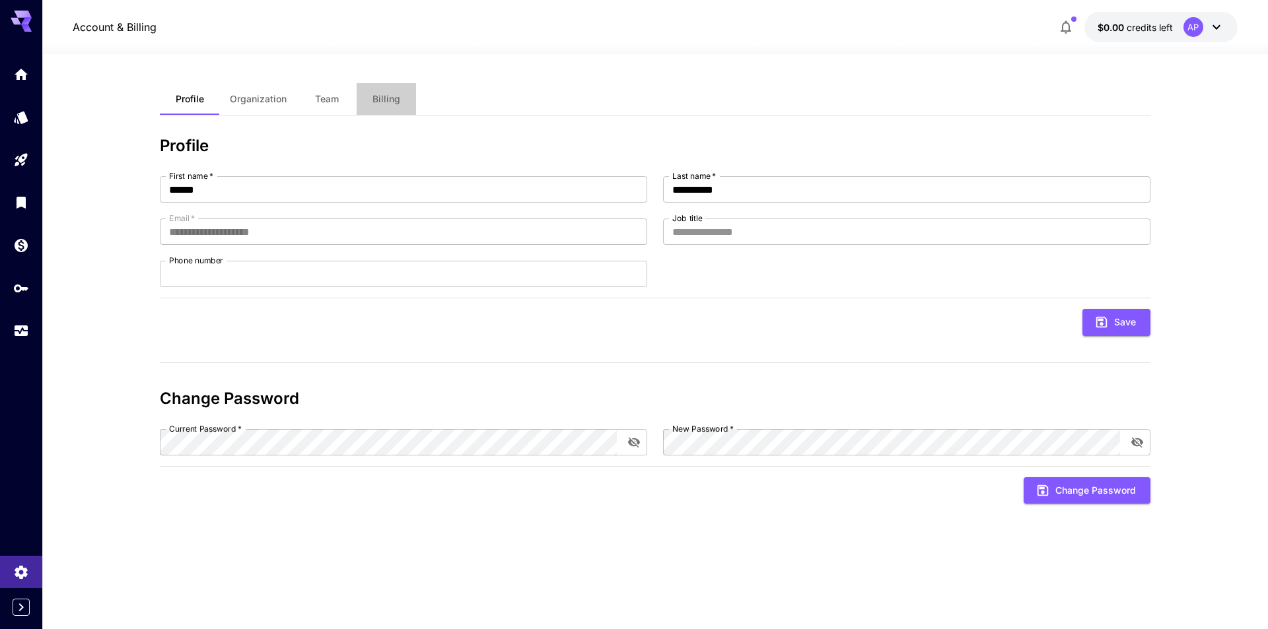
click at [378, 100] on span "Billing" at bounding box center [387, 99] width 28 height 12
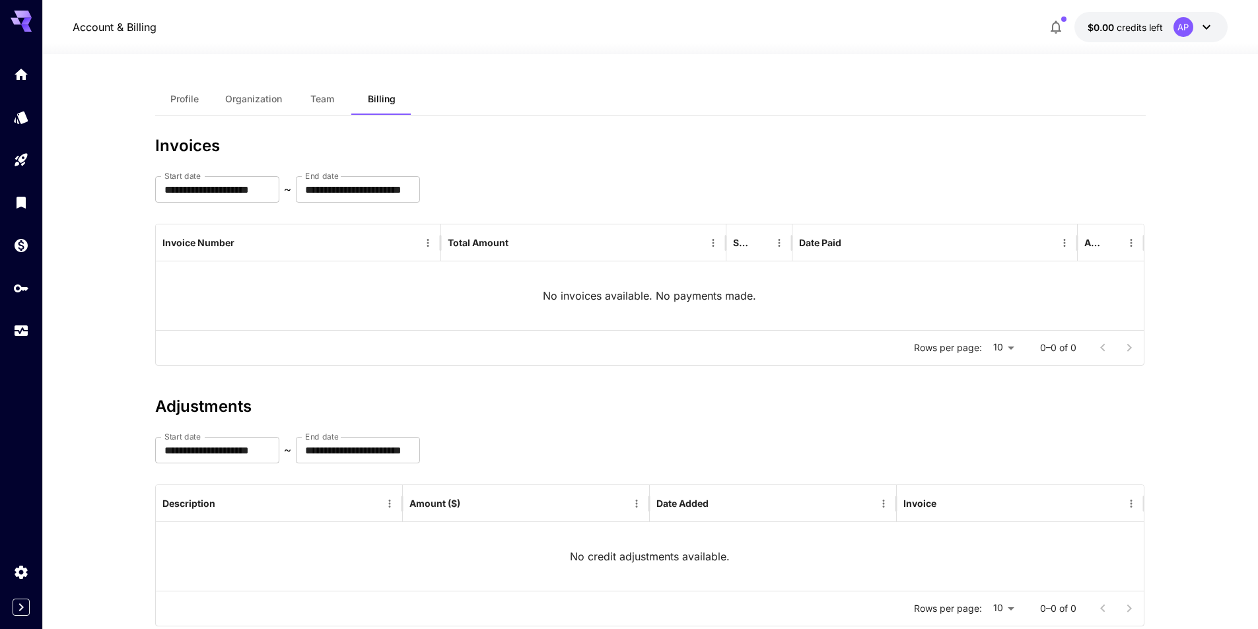
click at [346, 100] on button "Team" at bounding box center [322, 99] width 59 height 32
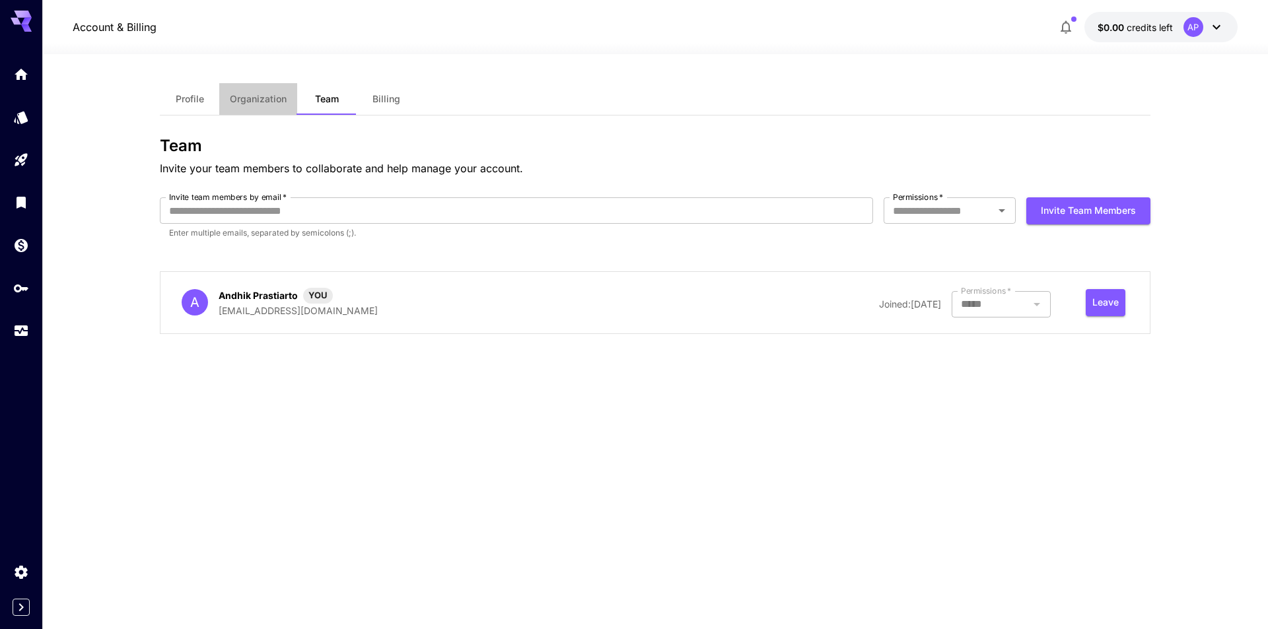
click at [275, 102] on span "Organization" at bounding box center [258, 99] width 57 height 12
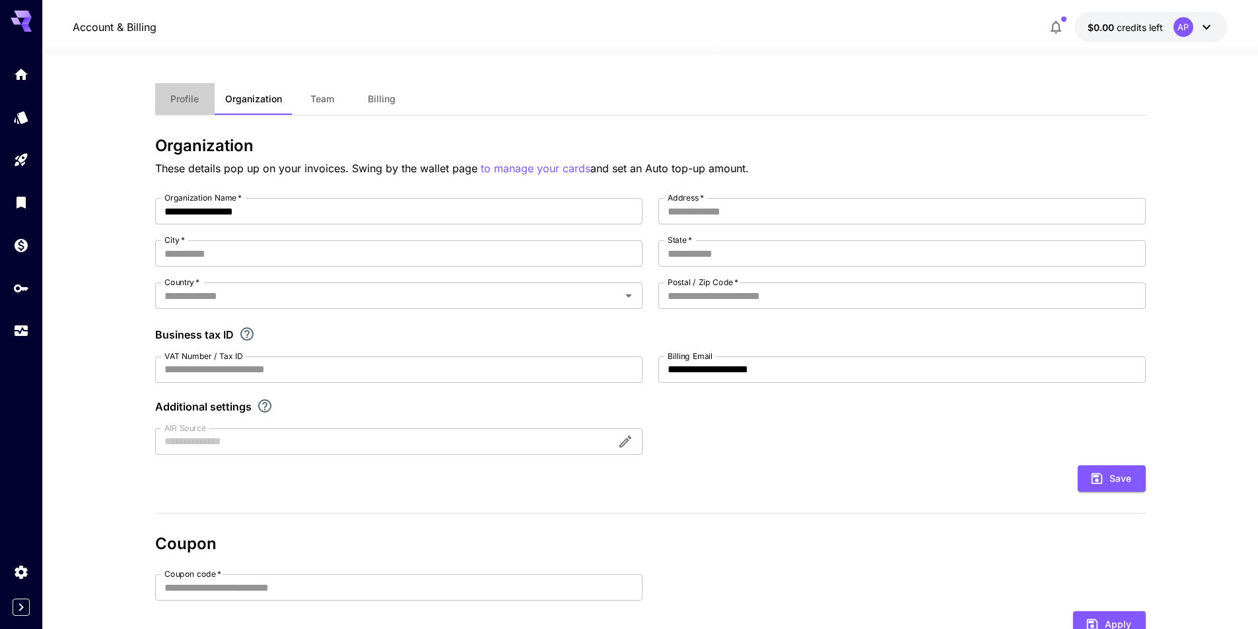
click at [189, 102] on span "Profile" at bounding box center [184, 99] width 28 height 12
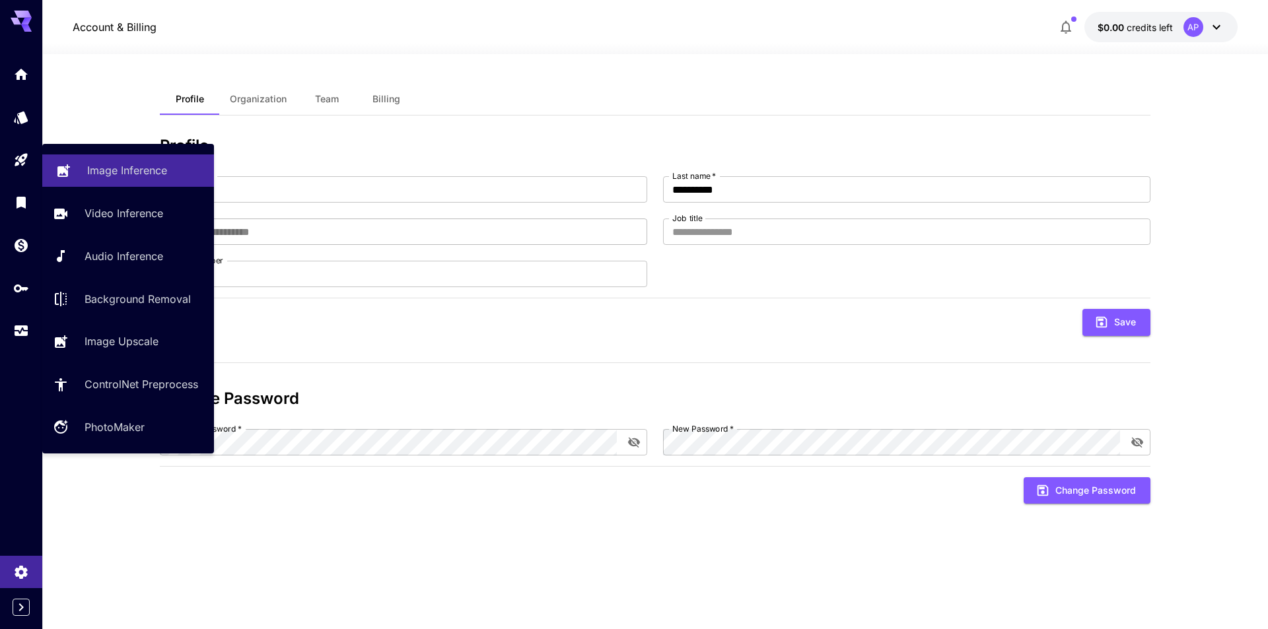
click at [107, 170] on p "Image Inference" at bounding box center [127, 170] width 80 height 16
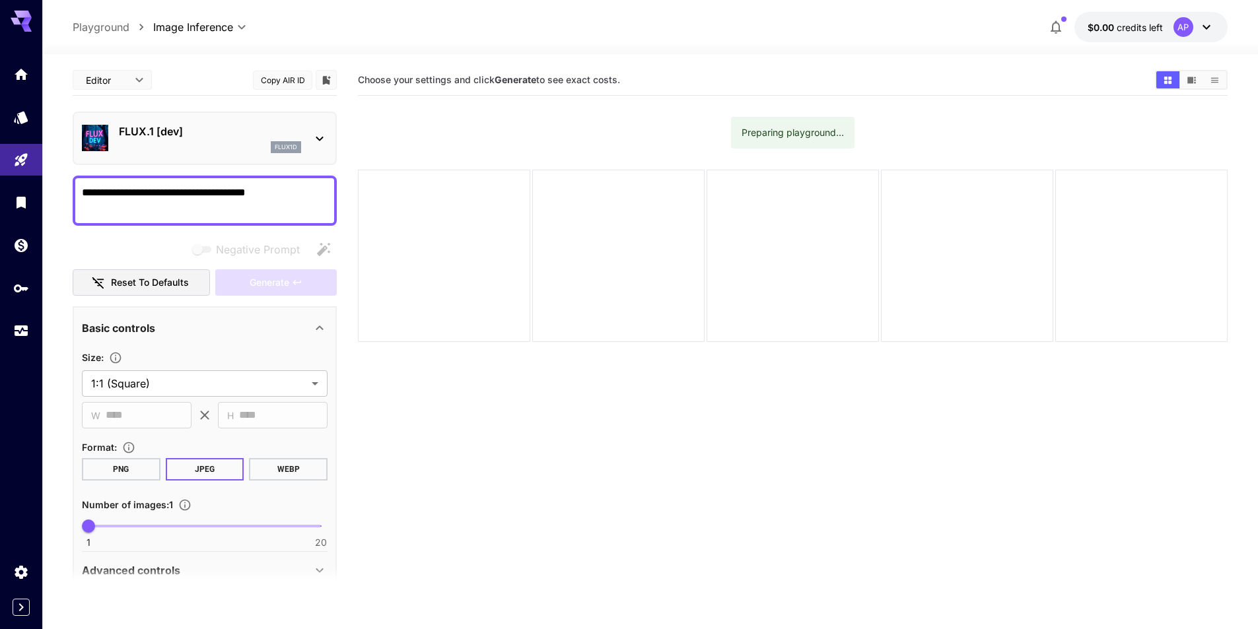
click at [314, 140] on icon at bounding box center [320, 139] width 16 height 16
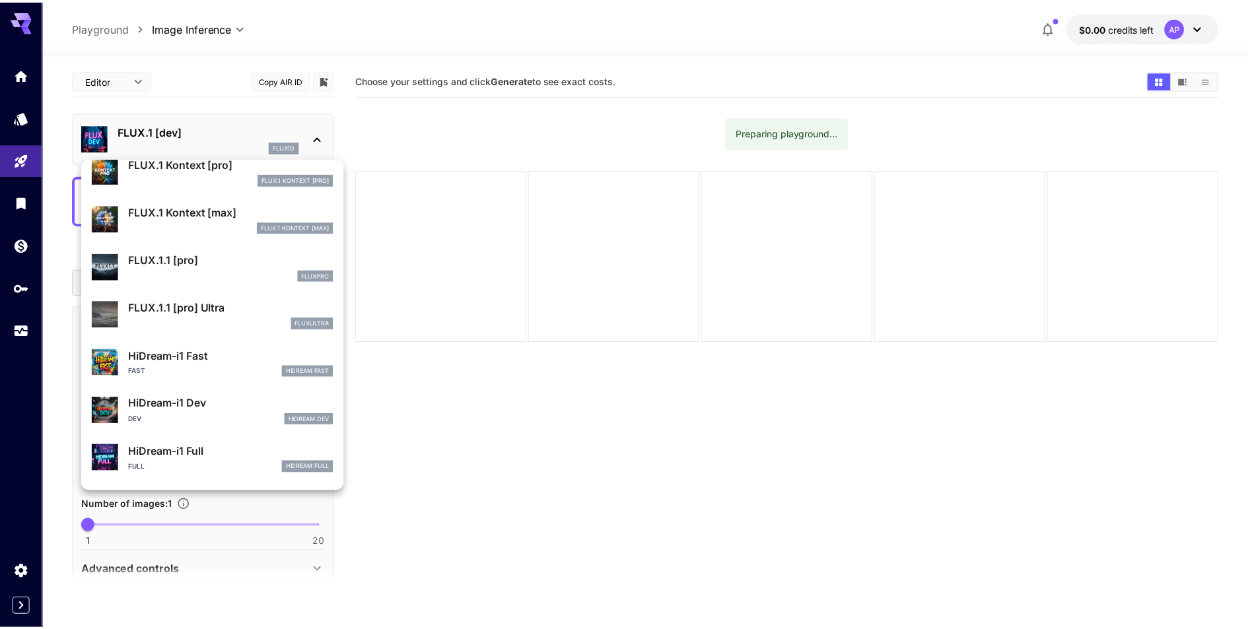
scroll to position [1059, 0]
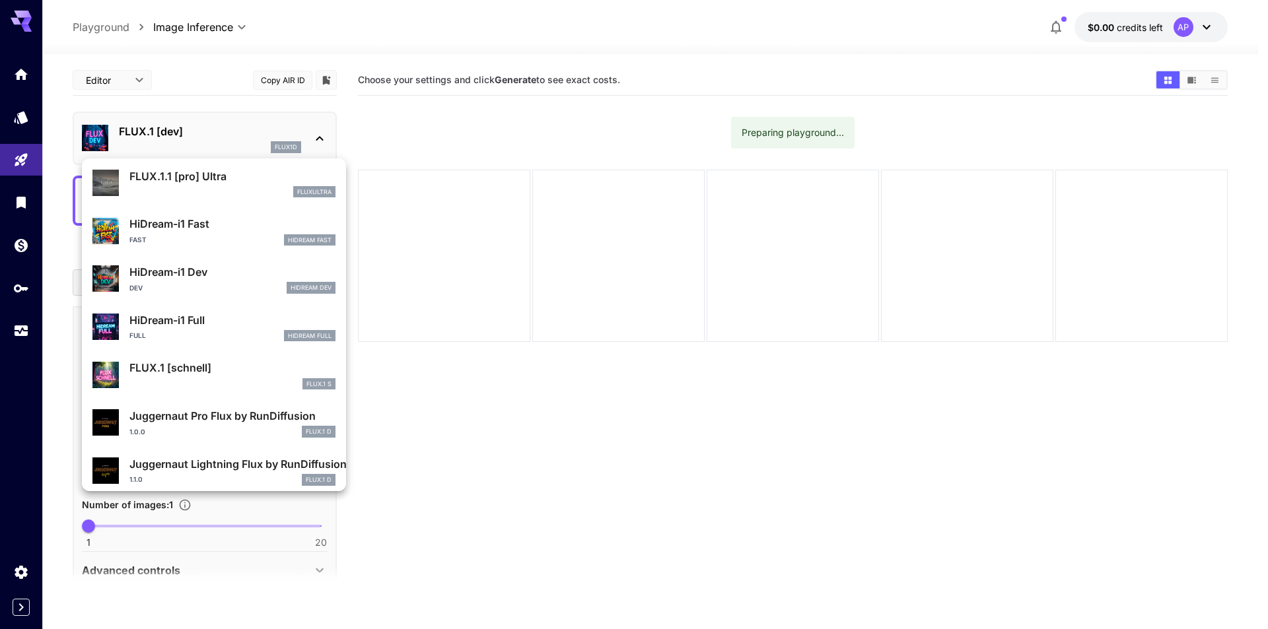
click at [216, 371] on p "FLUX.1 [schnell]" at bounding box center [232, 368] width 206 height 16
type input "*"
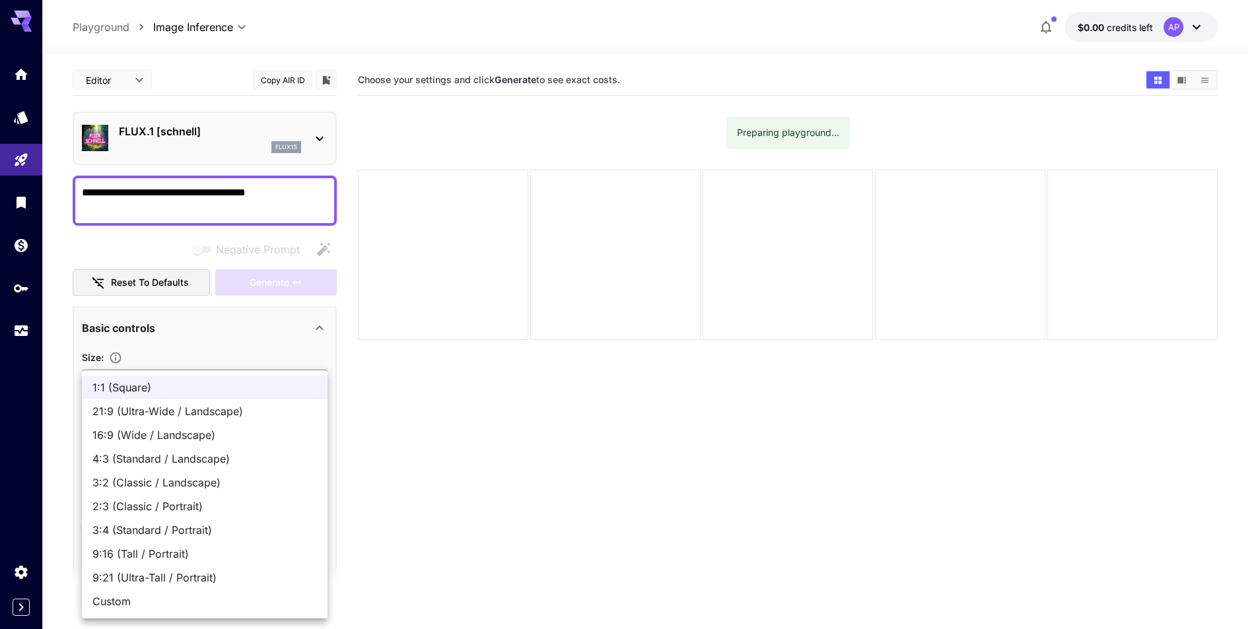
click at [256, 389] on body "**********" at bounding box center [629, 367] width 1258 height 734
click at [188, 557] on span "9:16 (Tall / Portrait)" at bounding box center [204, 554] width 225 height 16
type input "**********"
type input "***"
type input "****"
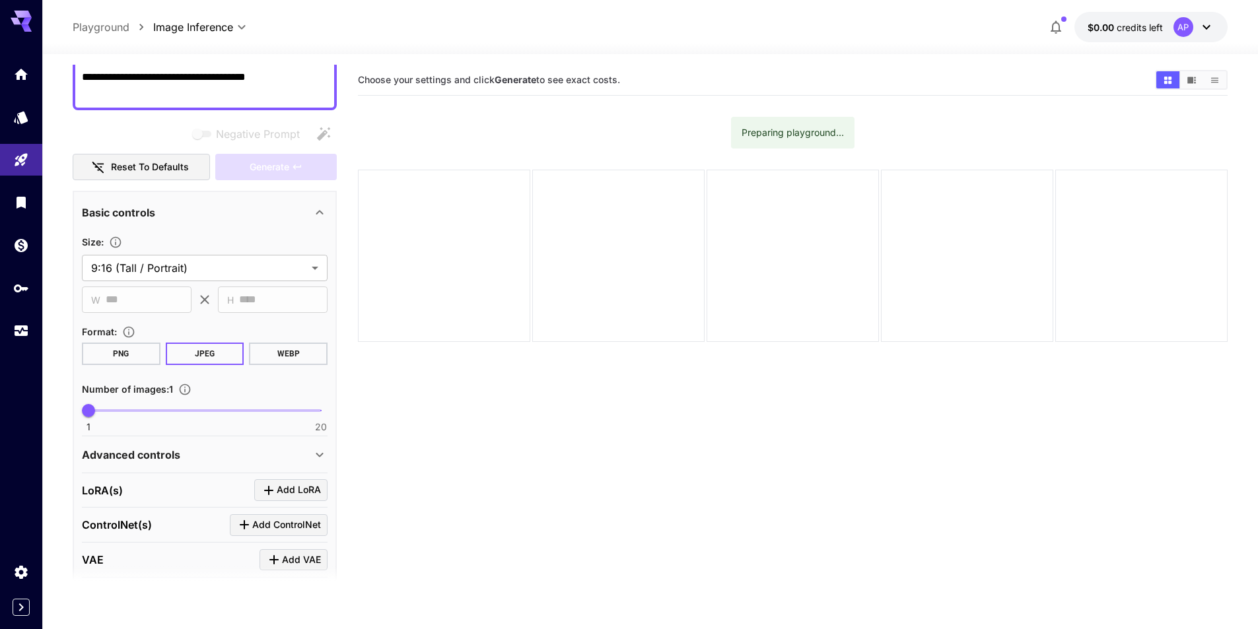
scroll to position [201, 0]
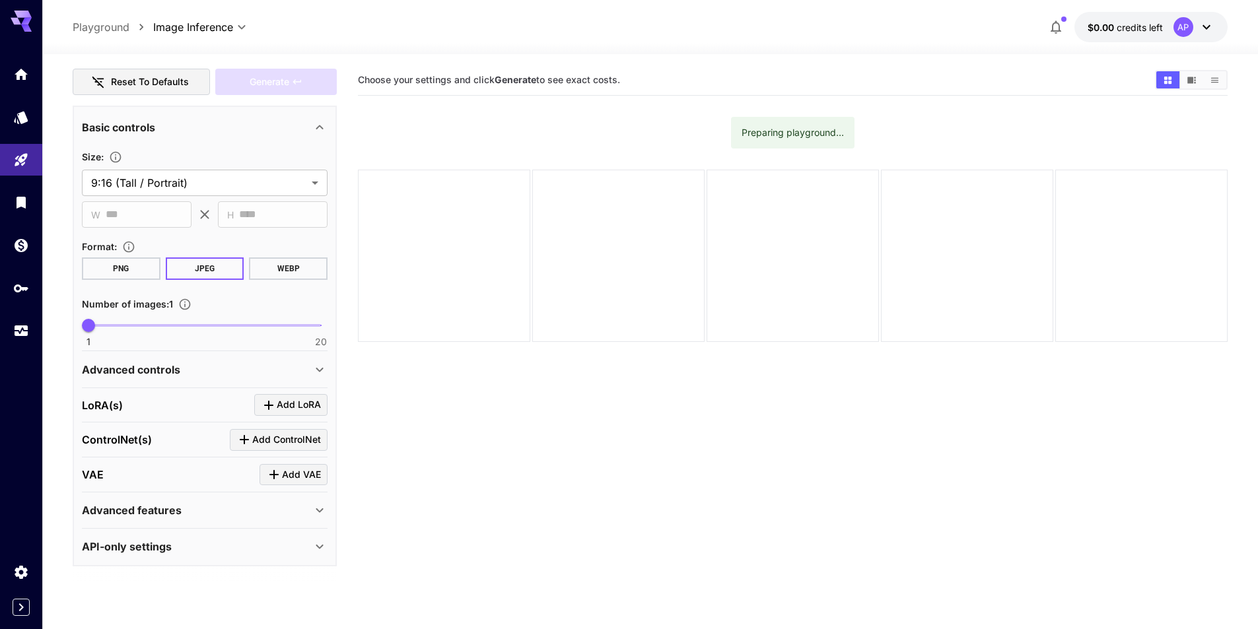
click at [291, 84] on div "Generate" at bounding box center [276, 82] width 122 height 27
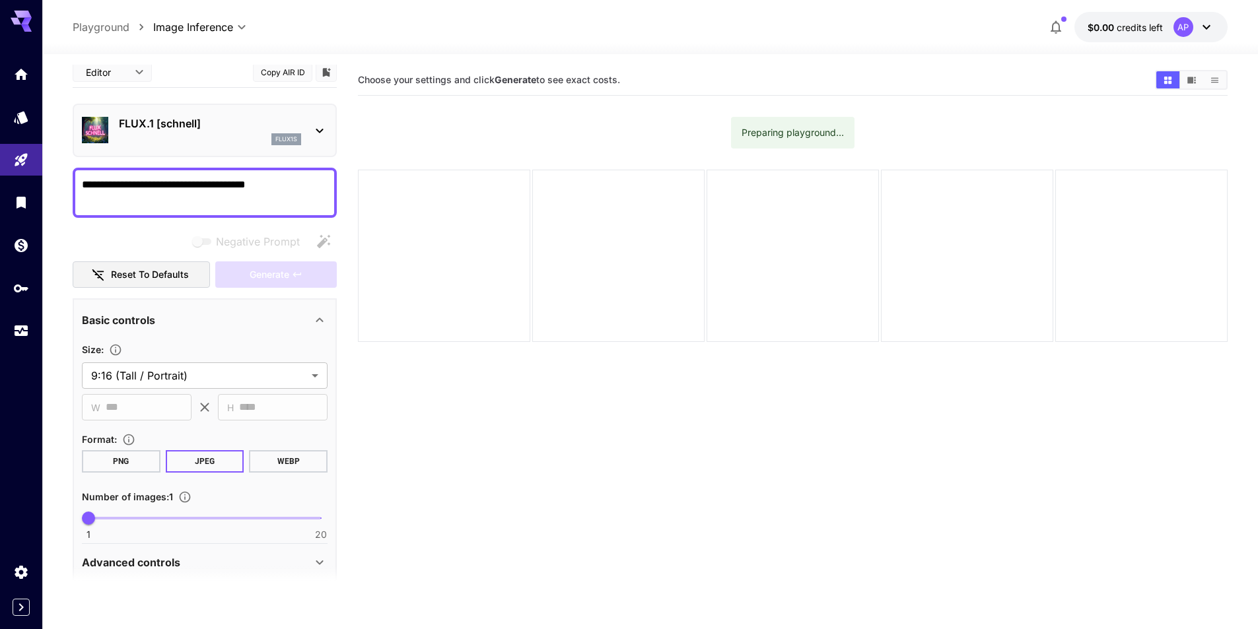
scroll to position [0, 0]
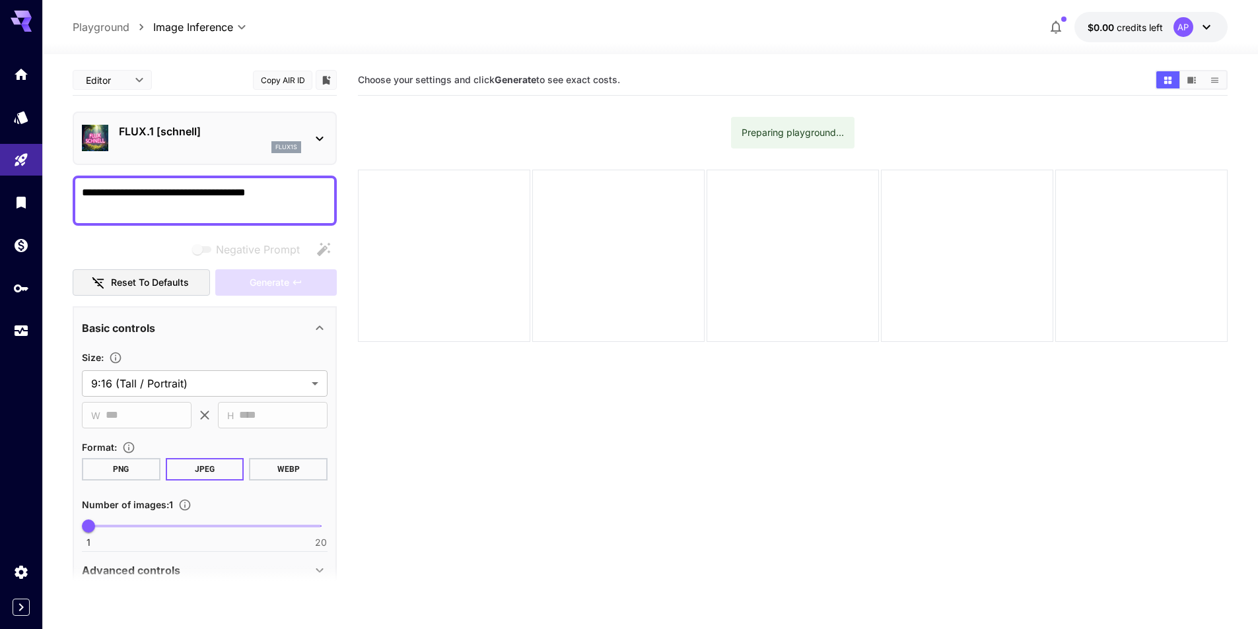
click at [293, 290] on div "Generate" at bounding box center [276, 282] width 122 height 27
click at [267, 214] on div "Negative prompts are not compatible with the selected model." at bounding box center [250, 215] width 198 height 33
click at [252, 244] on span "Negative Prompt" at bounding box center [258, 250] width 84 height 16
click at [205, 248] on span "Negative prompts are not compatible with the selected model." at bounding box center [202, 249] width 17 height 7
click at [147, 248] on div "Negative Prompt" at bounding box center [205, 249] width 264 height 26
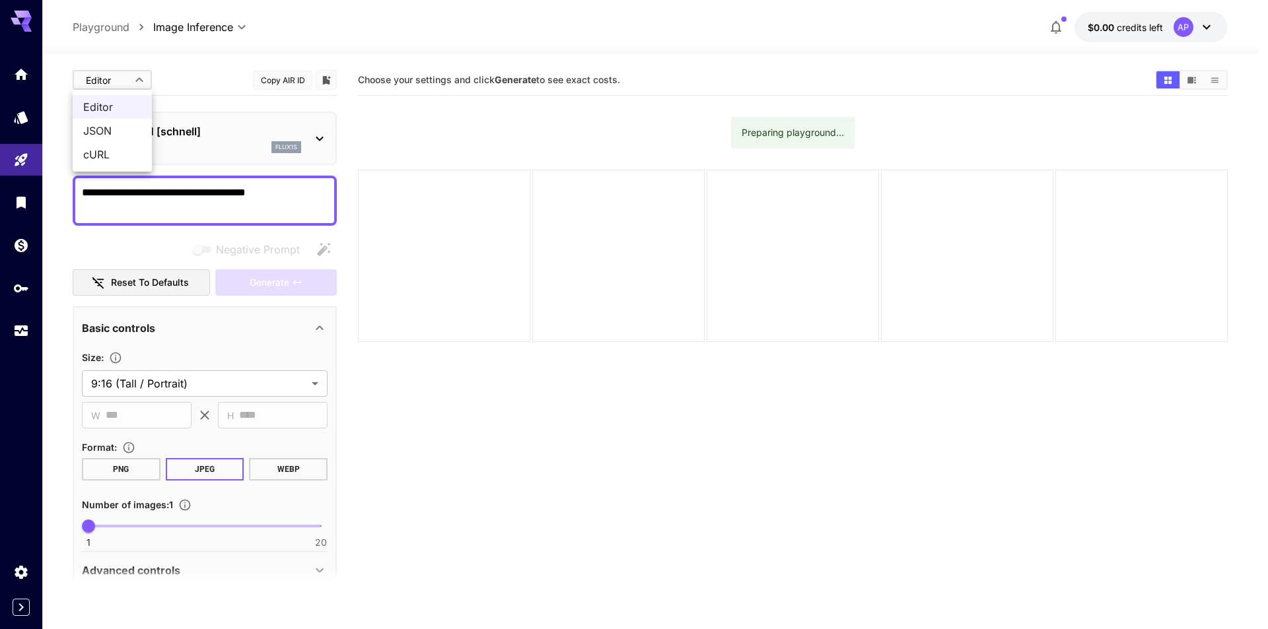
click at [120, 80] on body "**********" at bounding box center [634, 367] width 1268 height 734
click at [122, 127] on span "JSON" at bounding box center [112, 131] width 58 height 16
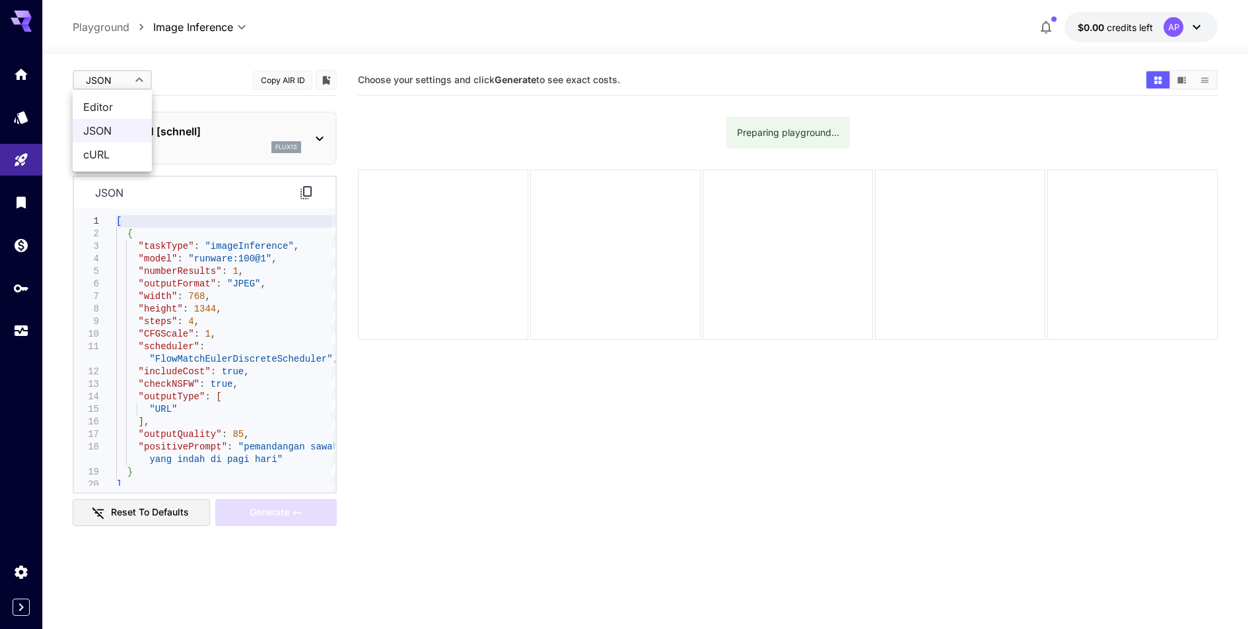
click at [139, 83] on body "**********" at bounding box center [629, 367] width 1258 height 734
click at [127, 147] on span "cURL" at bounding box center [112, 155] width 58 height 16
type input "****"
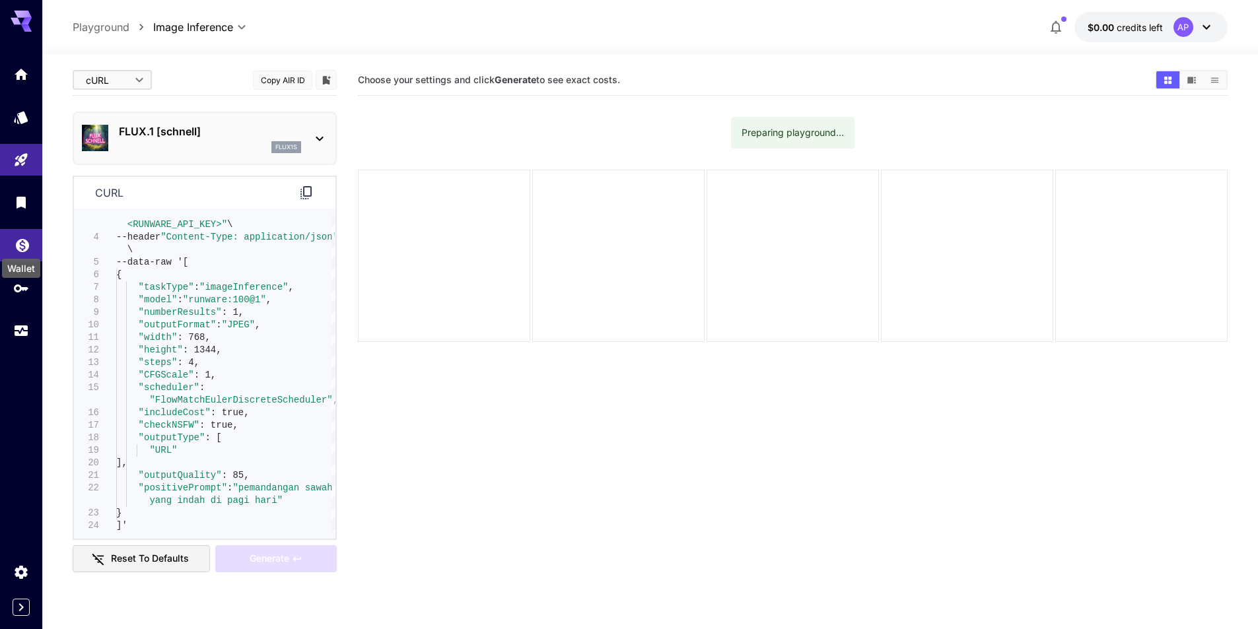
click at [22, 247] on icon "Wallet" at bounding box center [23, 242] width 16 height 16
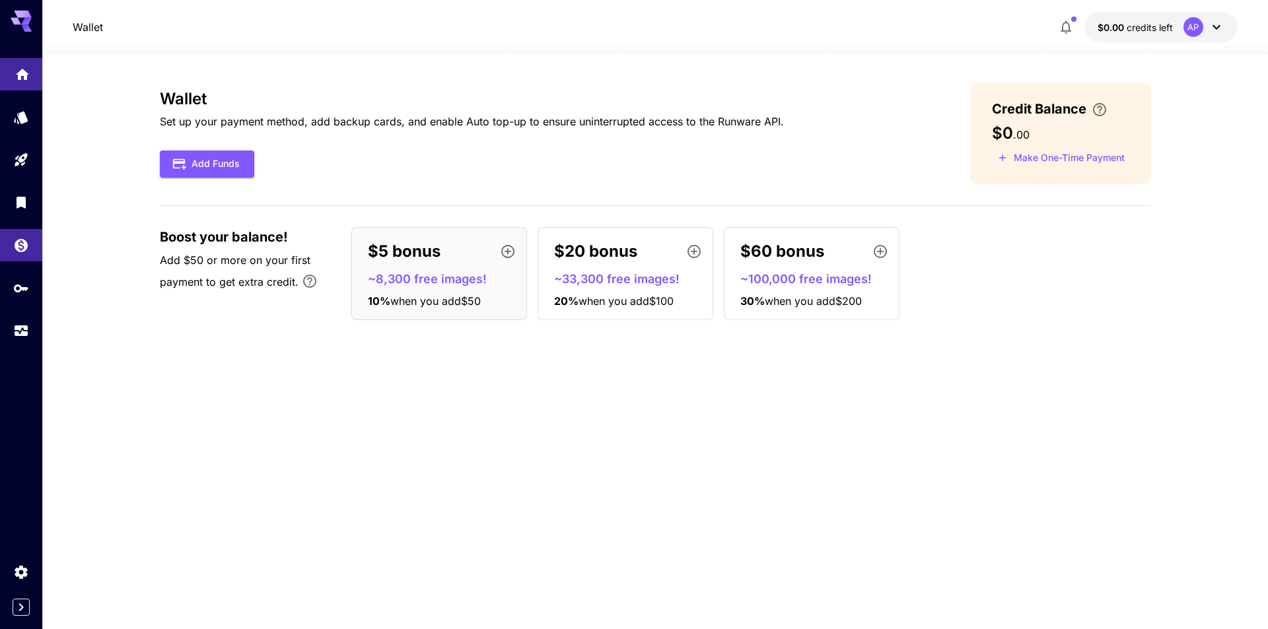
click at [26, 85] on link at bounding box center [21, 74] width 42 height 32
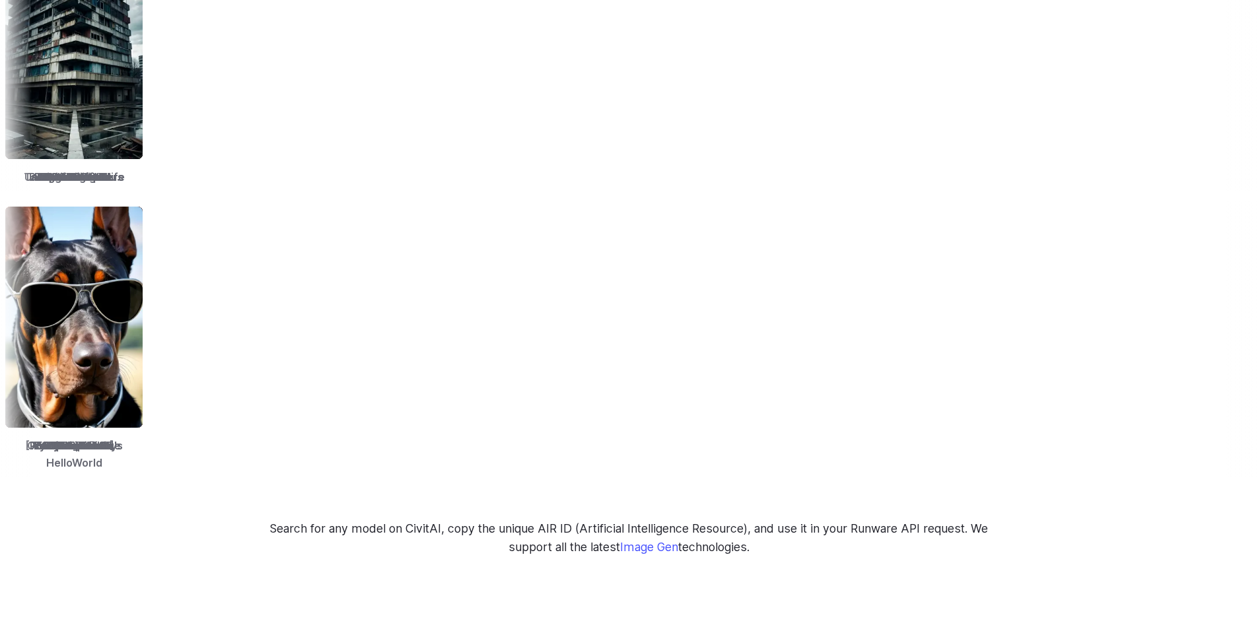
scroll to position [2510, 0]
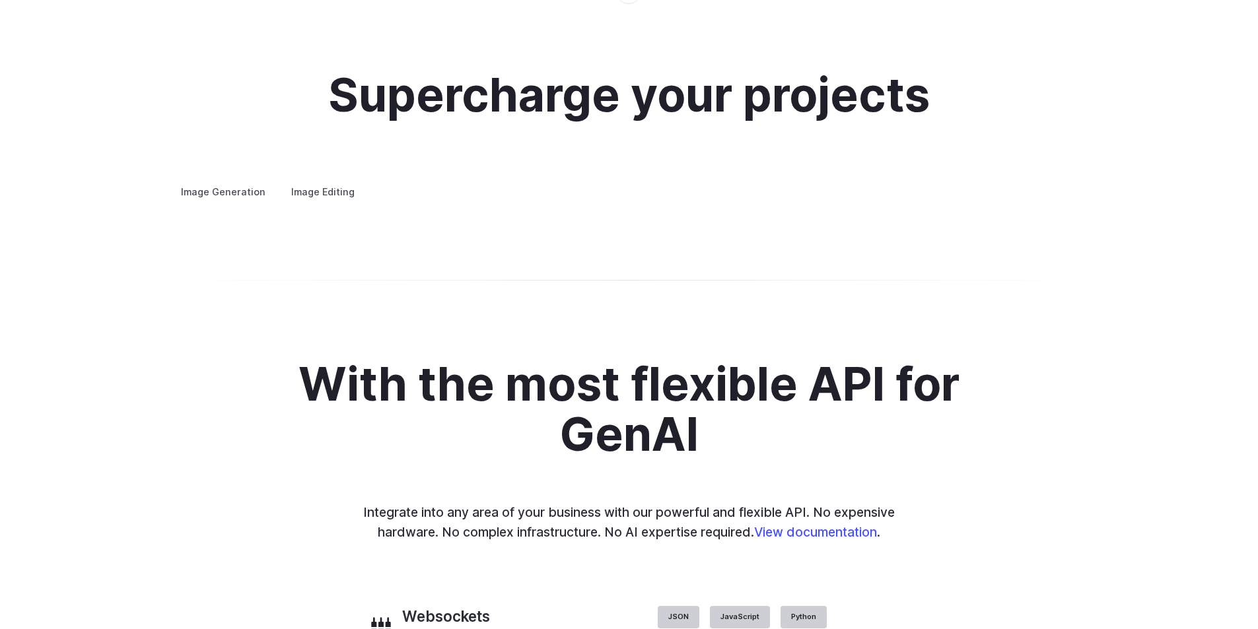
click at [324, 183] on label "Image Editing" at bounding box center [323, 191] width 86 height 23
click at [0, 0] on summary "Inpainting" at bounding box center [0, 0] width 0 height 0
click at [0, 0] on summary "Outpainting" at bounding box center [0, 0] width 0 height 0
click at [0, 0] on summary "Upscaling" at bounding box center [0, 0] width 0 height 0
click at [0, 0] on summary "Inpainting" at bounding box center [0, 0] width 0 height 0
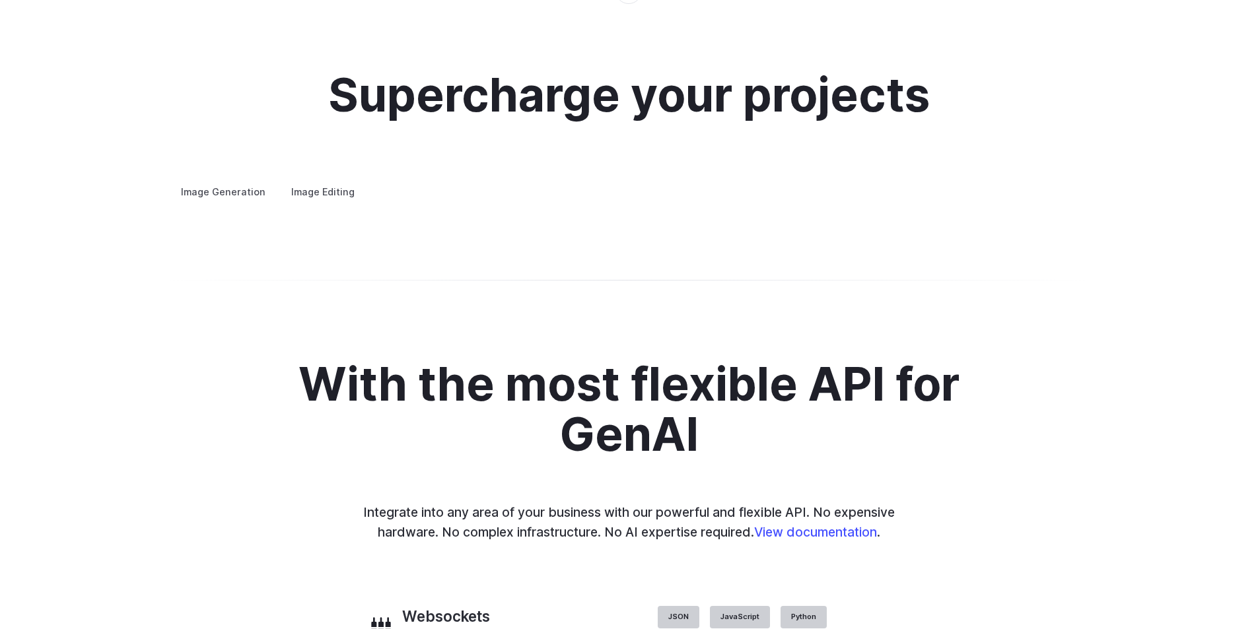
click at [0, 0] on summary "Background Removal" at bounding box center [0, 0] width 0 height 0
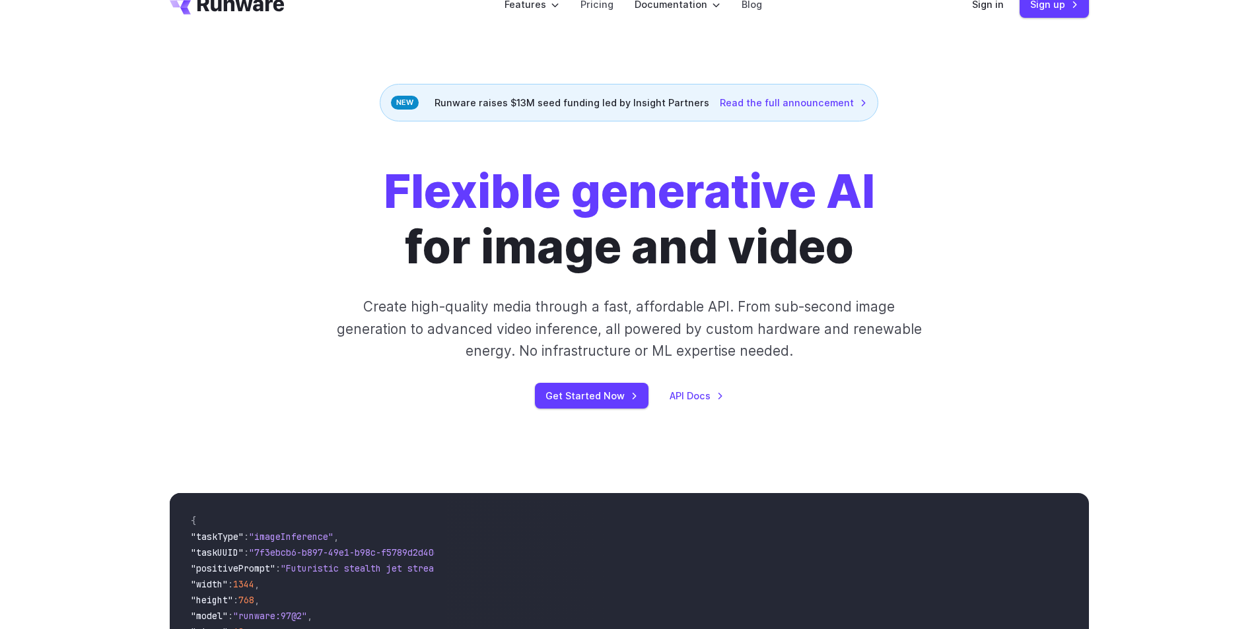
scroll to position [0, 0]
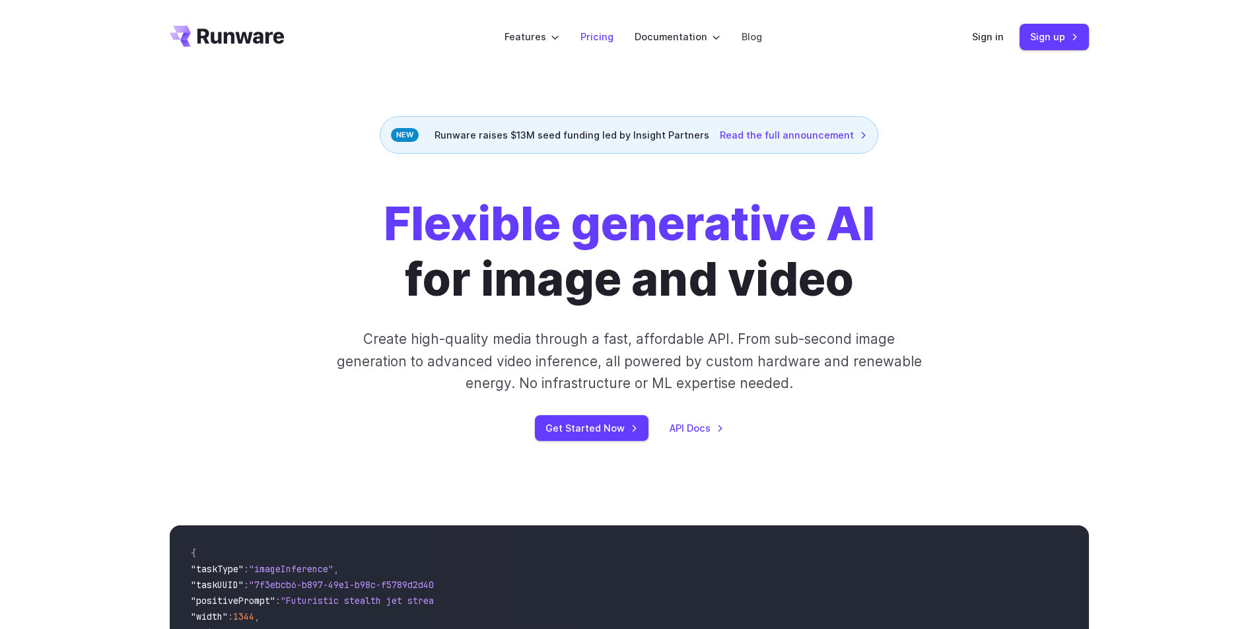
click at [600, 39] on link "Pricing" at bounding box center [597, 36] width 33 height 15
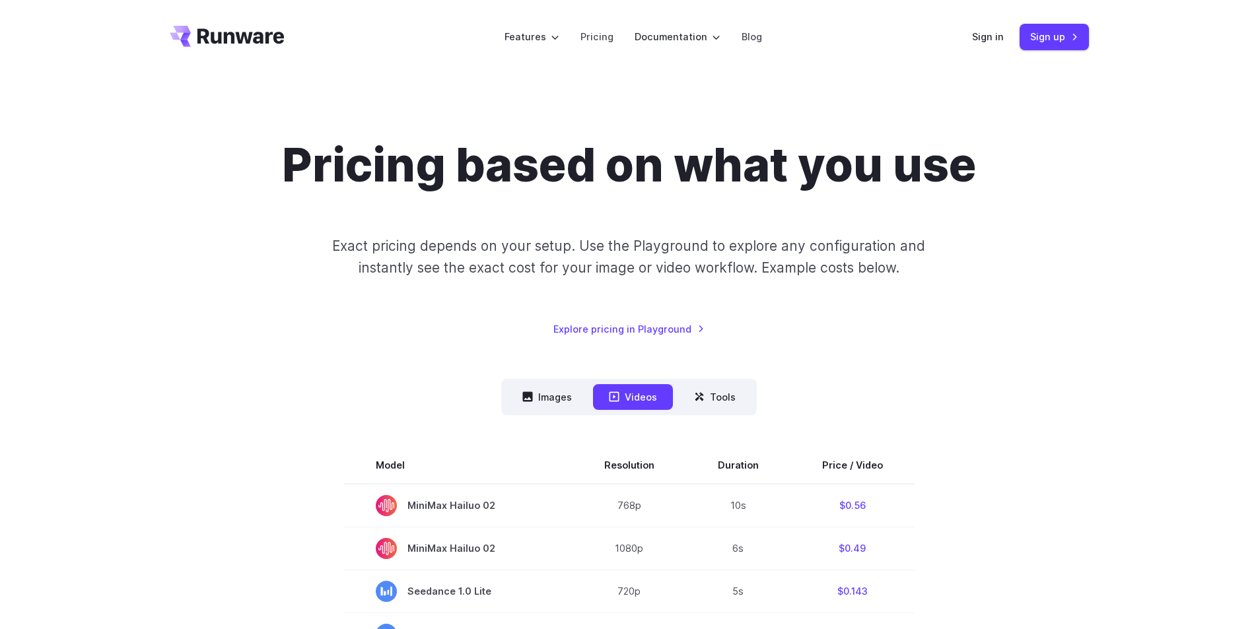
scroll to position [132, 0]
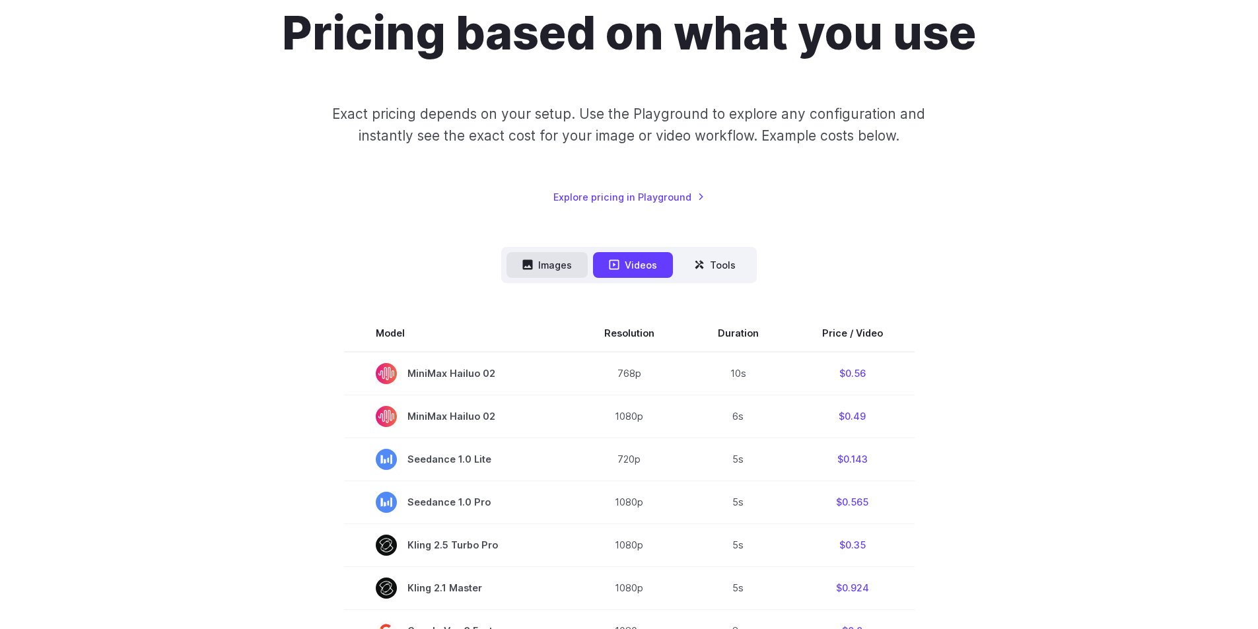
click at [537, 267] on button "Images" at bounding box center [547, 265] width 81 height 26
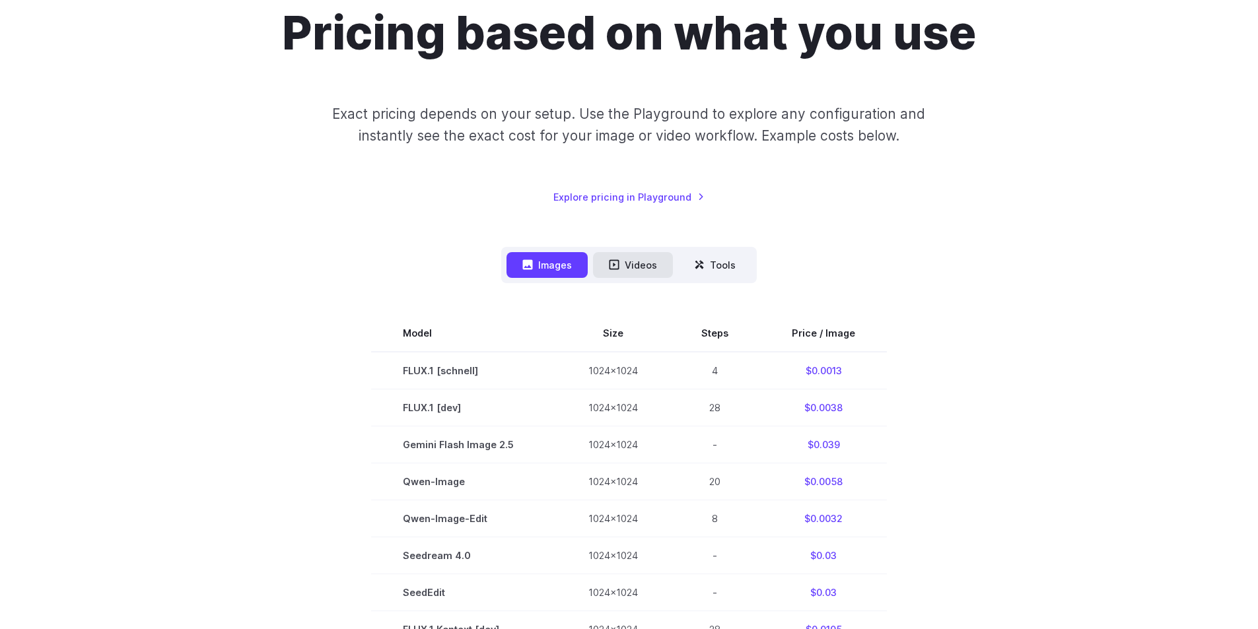
click at [627, 264] on button "Videos" at bounding box center [633, 265] width 80 height 26
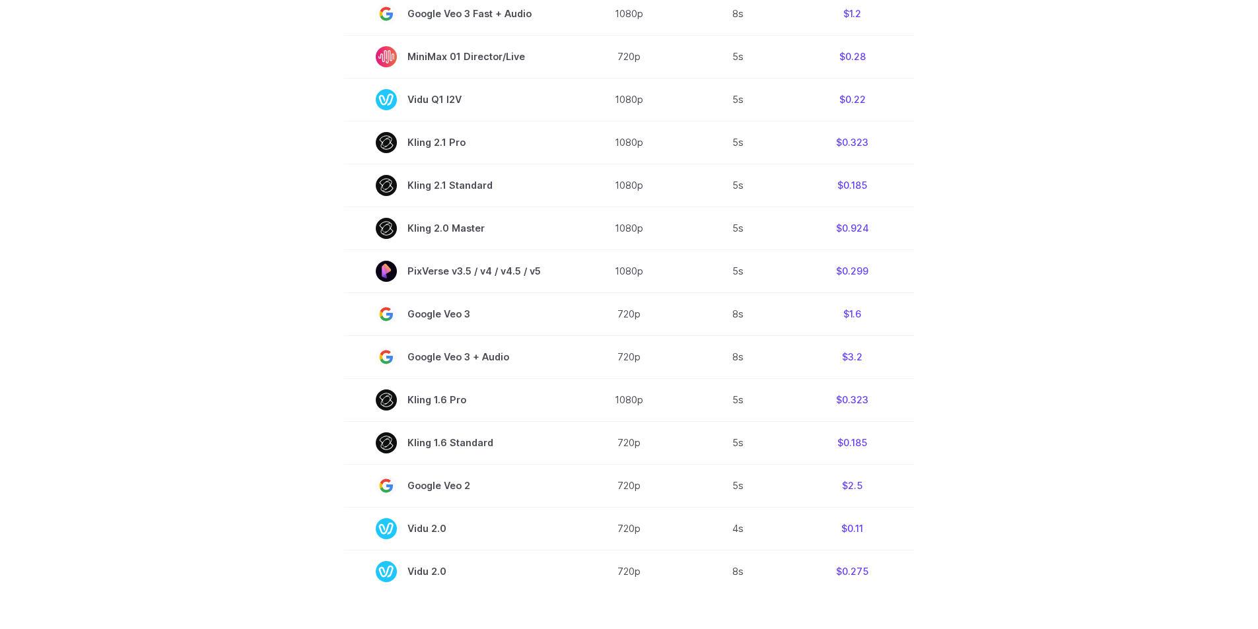
scroll to position [925, 0]
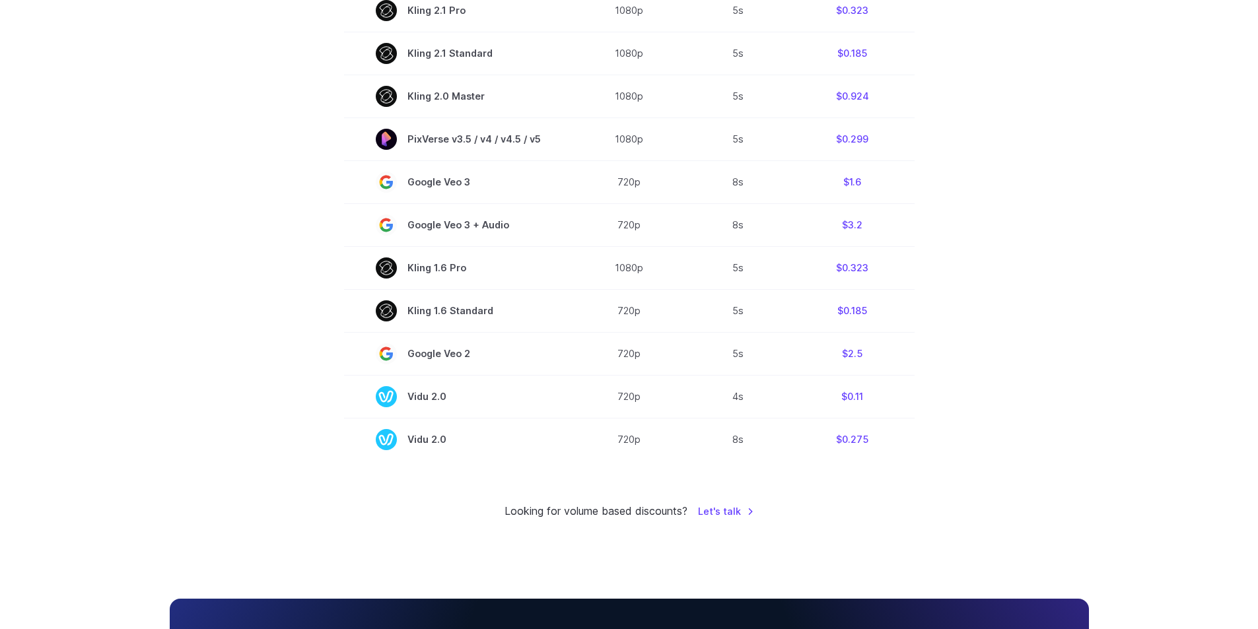
click at [663, 510] on small "Looking for volume based discounts?" at bounding box center [596, 511] width 183 height 17
click at [628, 508] on small "Looking for volume based discounts?" at bounding box center [596, 511] width 183 height 17
click at [595, 513] on small "Looking for volume based discounts?" at bounding box center [596, 511] width 183 height 17
click at [551, 511] on small "Looking for volume based discounts?" at bounding box center [596, 511] width 183 height 17
click at [513, 510] on small "Looking for volume based discounts?" at bounding box center [596, 511] width 183 height 17
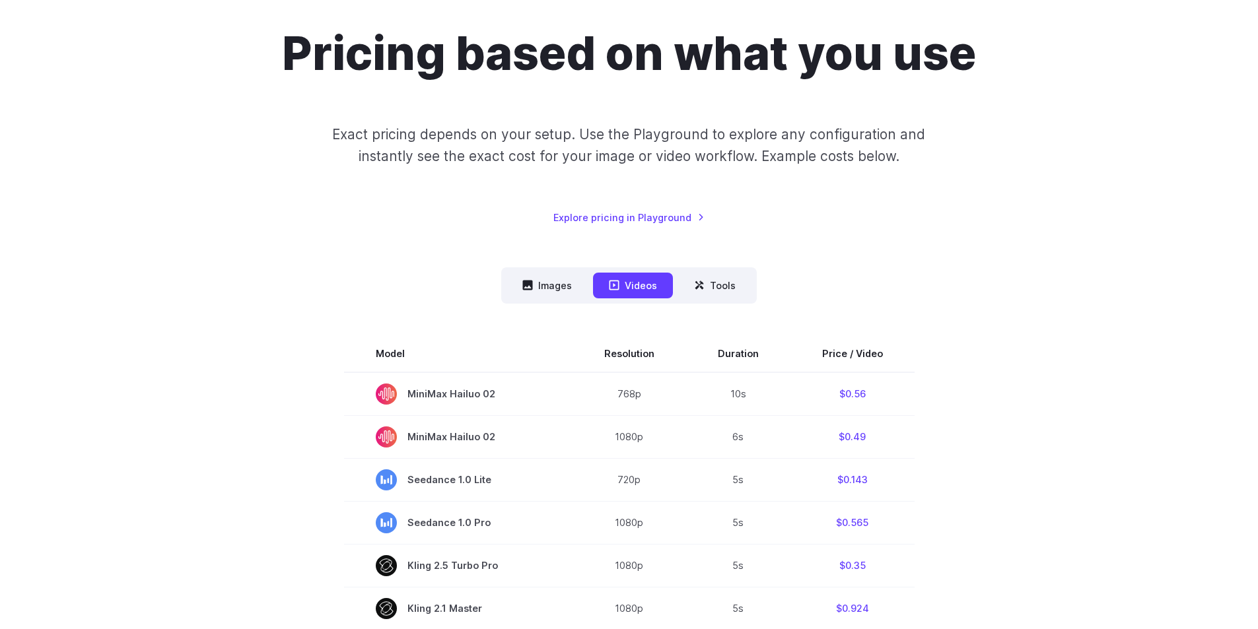
scroll to position [0, 0]
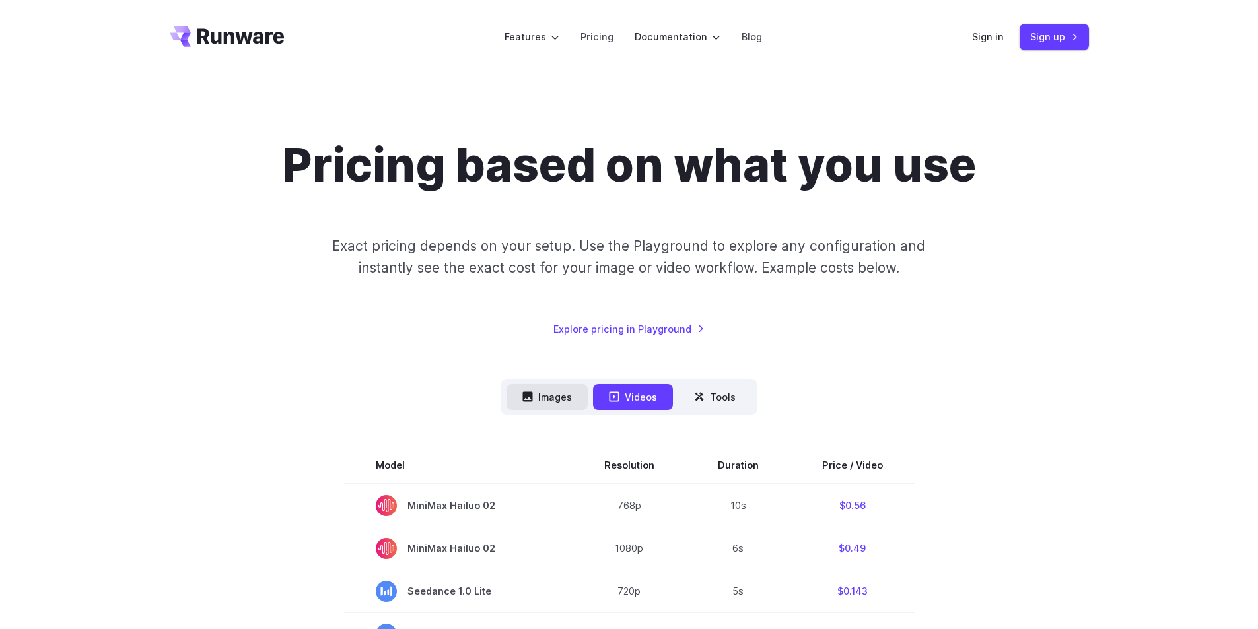
click at [552, 408] on button "Images" at bounding box center [547, 397] width 81 height 26
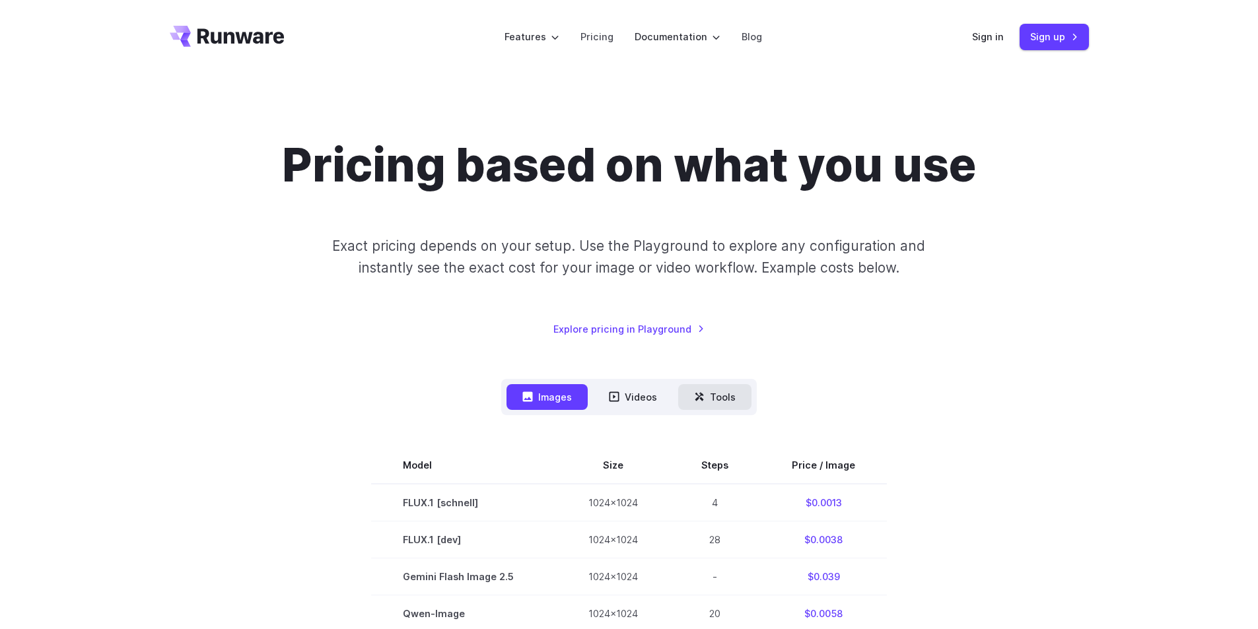
click at [723, 390] on button "Tools" at bounding box center [714, 397] width 73 height 26
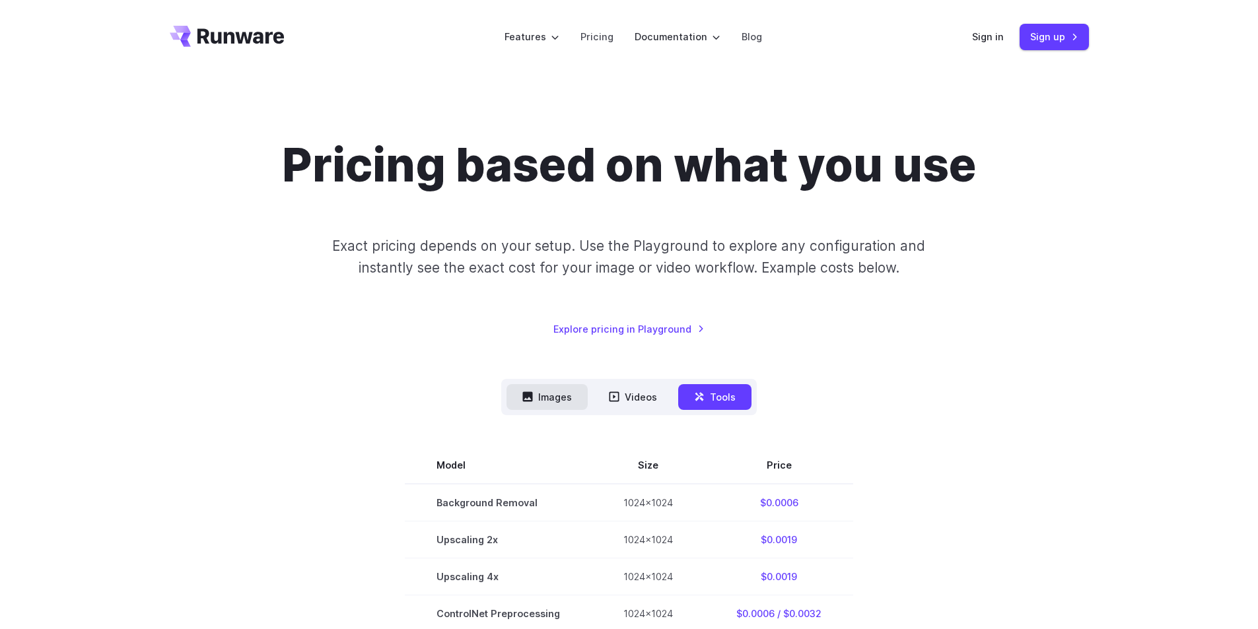
click at [550, 394] on button "Images" at bounding box center [547, 397] width 81 height 26
